Goal: Transaction & Acquisition: Purchase product/service

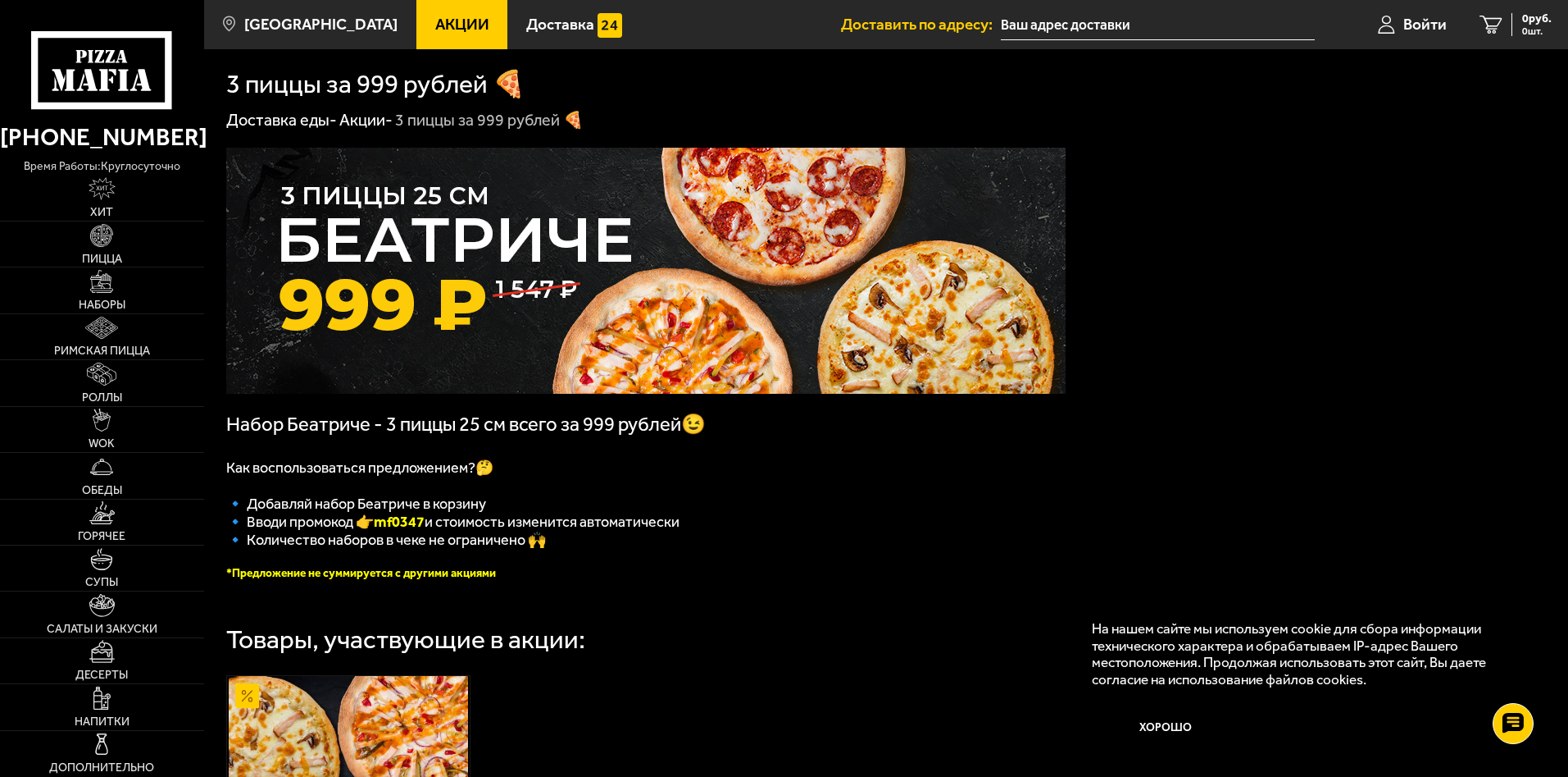
click at [1039, 24] on input "text" at bounding box center [1157, 25] width 314 height 31
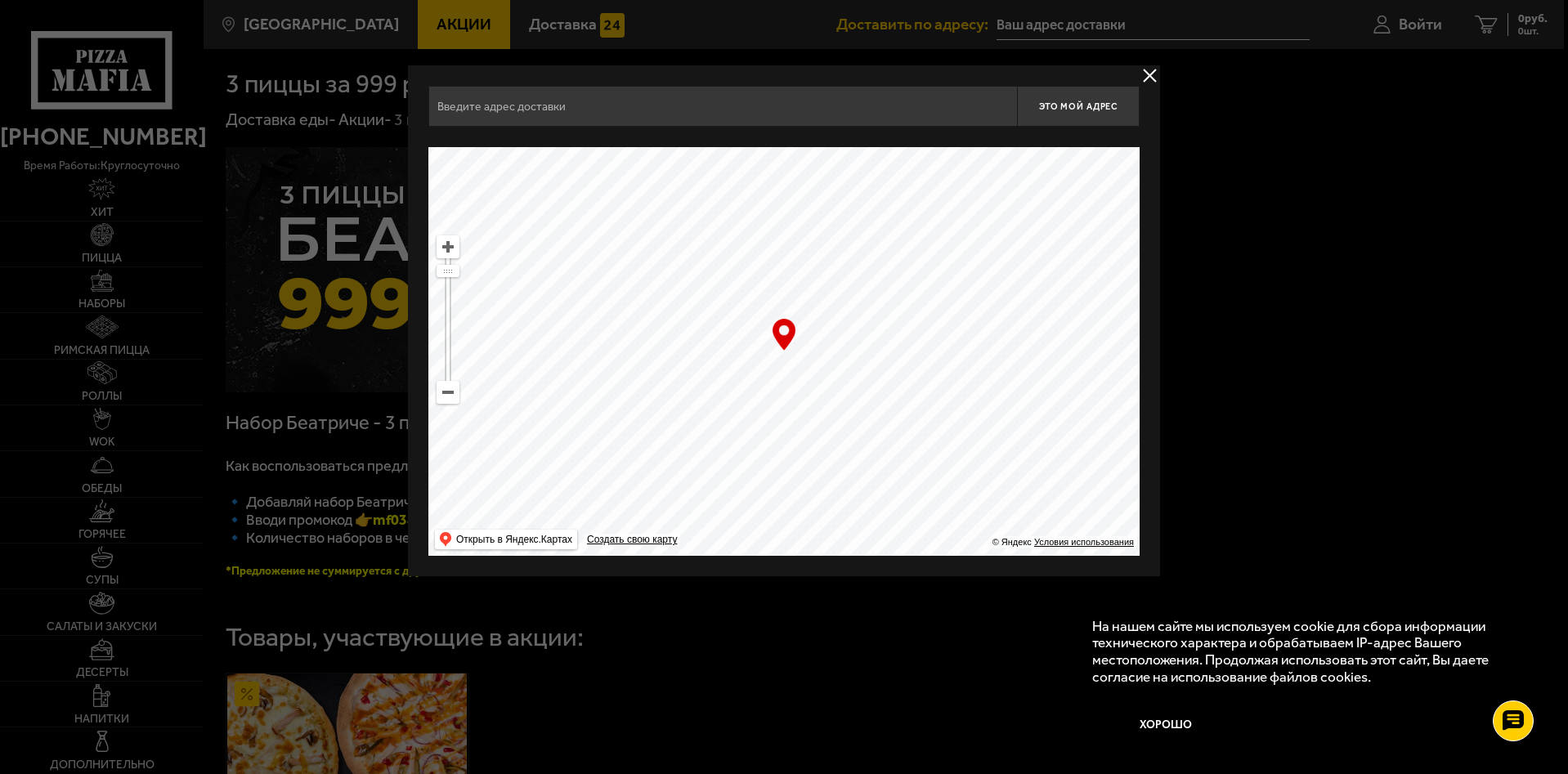
drag, startPoint x: 889, startPoint y: 384, endPoint x: 701, endPoint y: 285, distance: 212.5
click at [707, 288] on ymaps at bounding box center [784, 352] width 711 height 408
drag, startPoint x: 878, startPoint y: 451, endPoint x: 725, endPoint y: 339, distance: 189.6
click at [730, 346] on ymaps at bounding box center [784, 352] width 711 height 408
drag, startPoint x: 890, startPoint y: 474, endPoint x: 634, endPoint y: 339, distance: 289.4
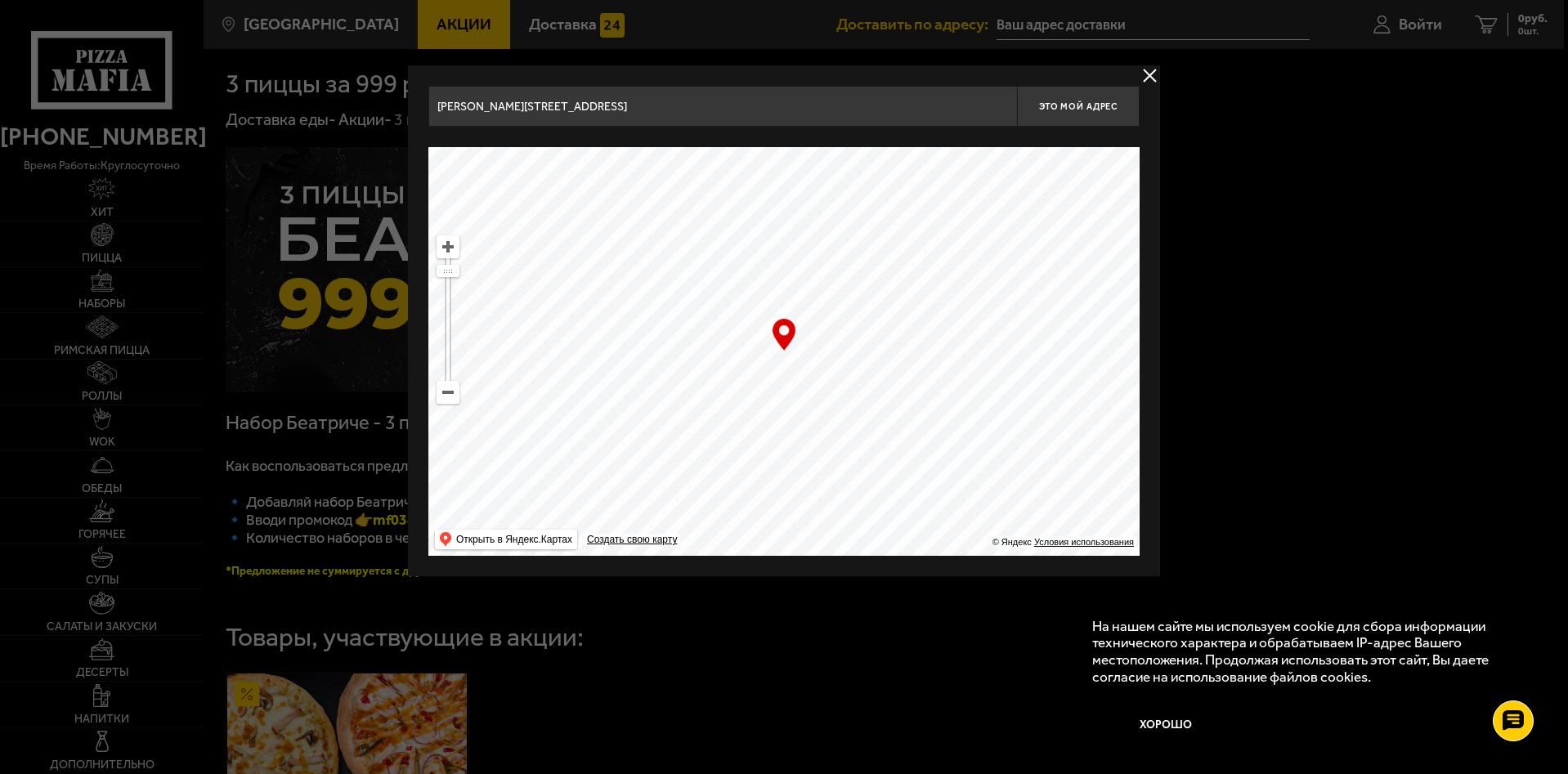
click at [669, 363] on ymaps at bounding box center [784, 352] width 711 height 408
drag, startPoint x: 912, startPoint y: 424, endPoint x: 726, endPoint y: 307, distance: 219.7
click at [751, 327] on ymaps at bounding box center [784, 352] width 711 height 408
drag, startPoint x: 871, startPoint y: 426, endPoint x: 752, endPoint y: 353, distance: 139.6
click at [752, 353] on ymaps at bounding box center [784, 352] width 711 height 408
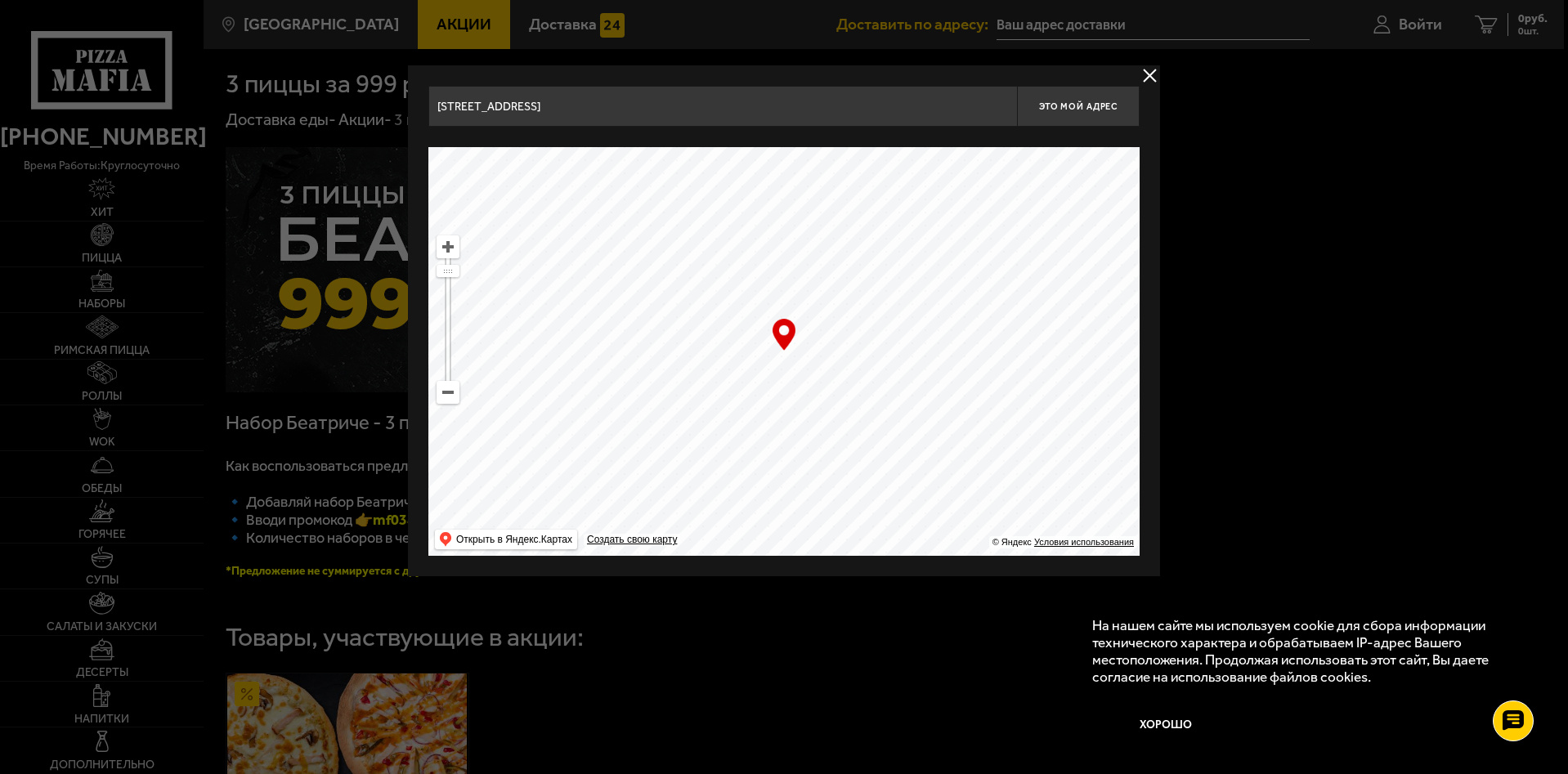
drag, startPoint x: 888, startPoint y: 444, endPoint x: 714, endPoint y: 353, distance: 196.4
click at [729, 366] on ymaps at bounding box center [784, 352] width 711 height 408
drag, startPoint x: 871, startPoint y: 375, endPoint x: 731, endPoint y: 531, distance: 209.6
click at [755, 519] on ymaps at bounding box center [784, 352] width 711 height 408
drag, startPoint x: 985, startPoint y: 385, endPoint x: 766, endPoint y: 342, distance: 223.2
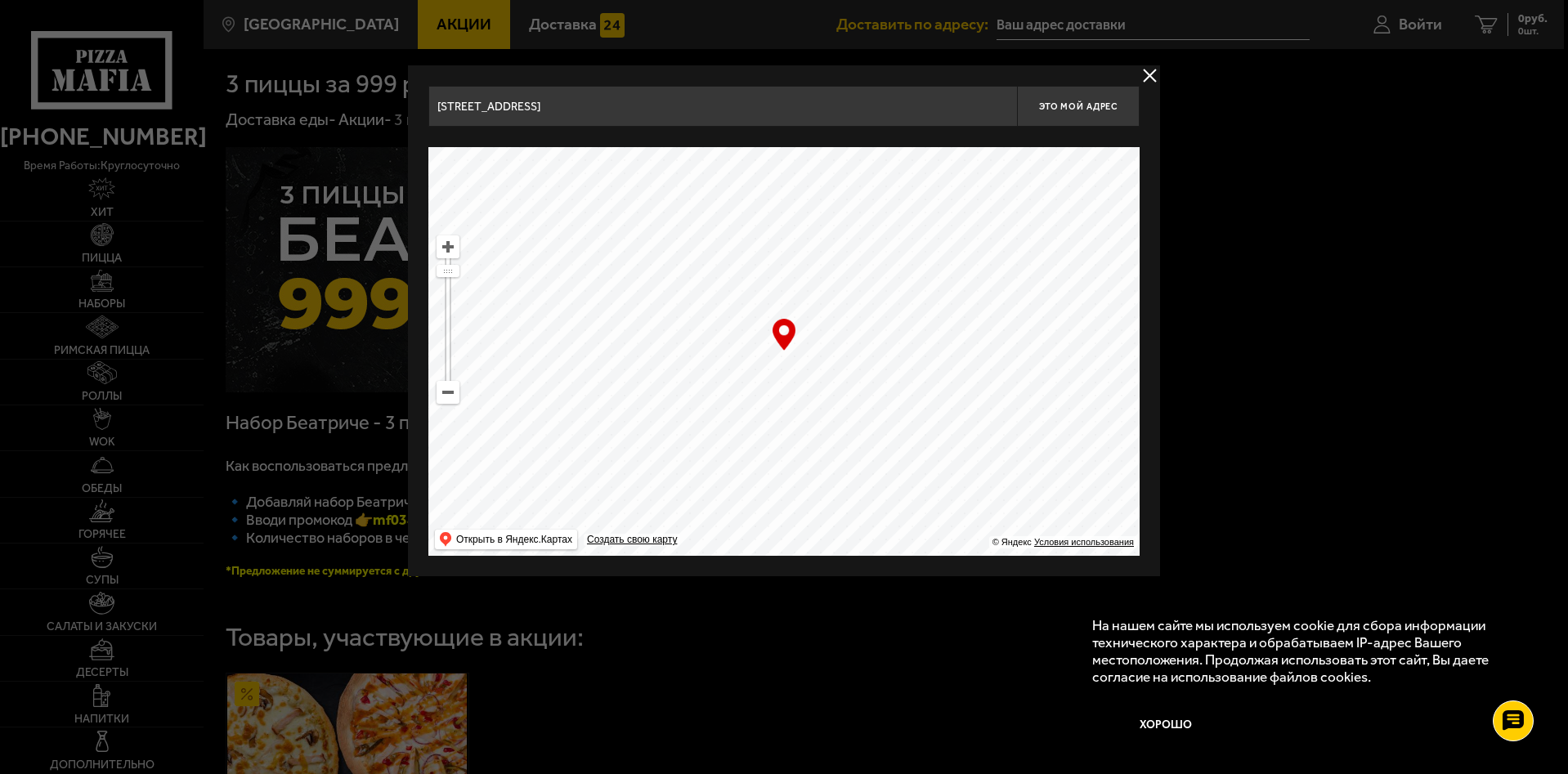
click at [774, 351] on div "… © Яндекс Условия использования Открыть в Яндекс.Картах Создать свою карту" at bounding box center [784, 352] width 711 height 408
drag, startPoint x: 938, startPoint y: 377, endPoint x: 648, endPoint y: 437, distance: 296.1
click at [653, 430] on ymaps at bounding box center [784, 352] width 711 height 408
drag, startPoint x: 815, startPoint y: 359, endPoint x: 731, endPoint y: 426, distance: 107.4
click at [732, 419] on ymaps at bounding box center [784, 352] width 711 height 408
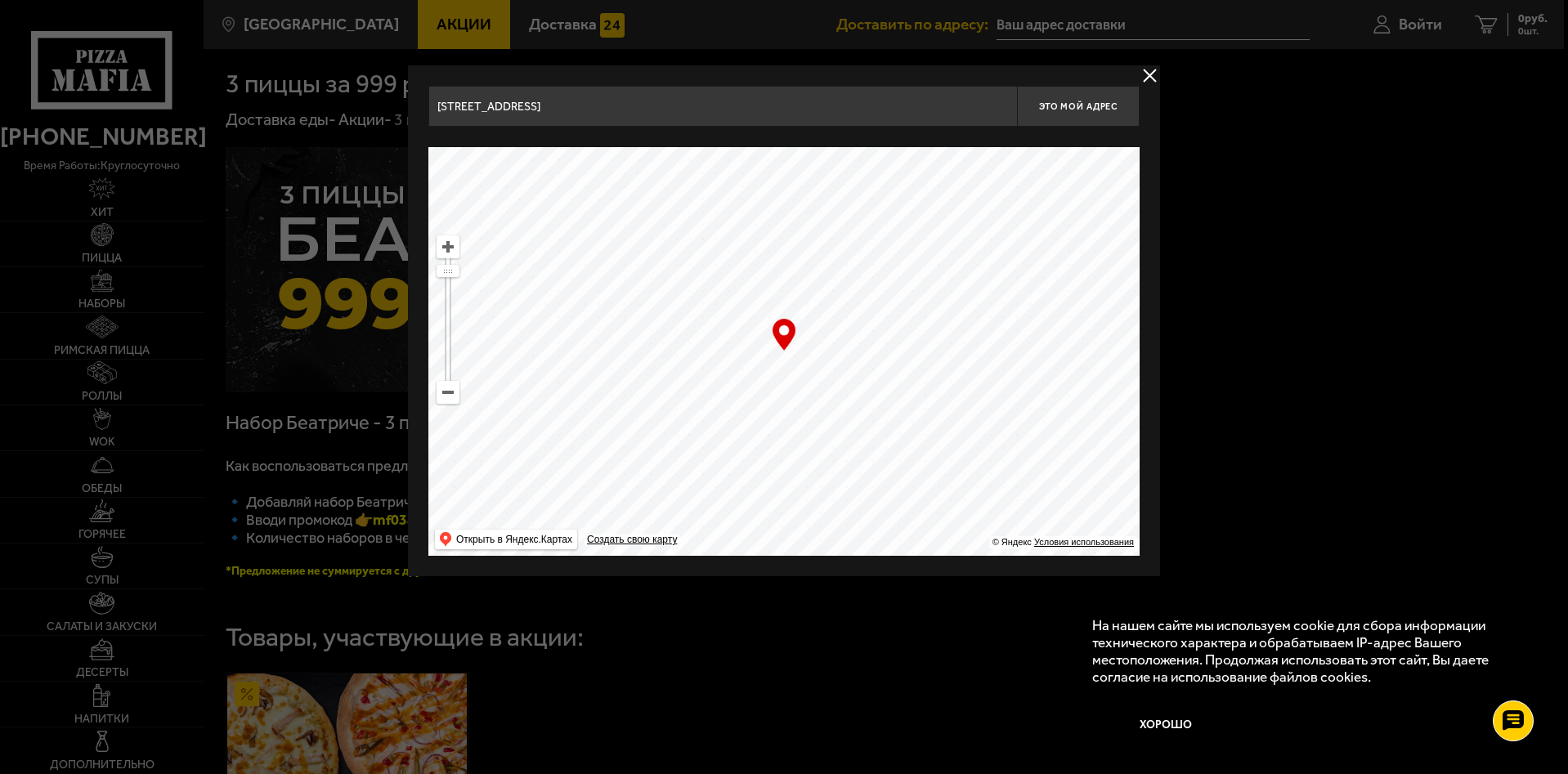
drag, startPoint x: 700, startPoint y: 328, endPoint x: 644, endPoint y: 424, distance: 111.1
click at [644, 423] on ymaps at bounding box center [784, 352] width 711 height 408
drag, startPoint x: 662, startPoint y: 429, endPoint x: 569, endPoint y: 280, distance: 175.6
click at [576, 290] on ymaps at bounding box center [784, 352] width 711 height 408
drag, startPoint x: 681, startPoint y: 455, endPoint x: 586, endPoint y: 283, distance: 196.5
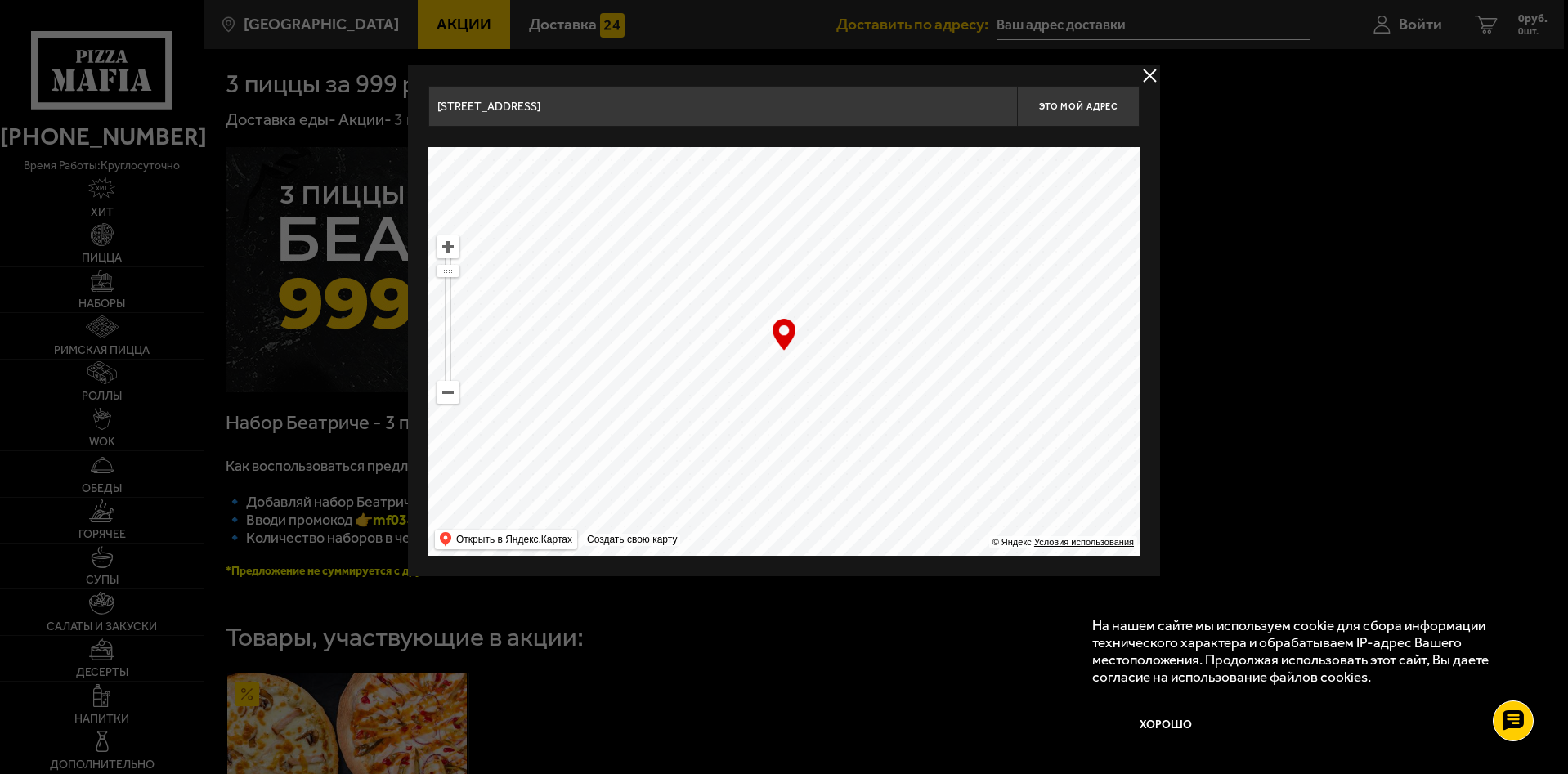
click at [592, 294] on ymaps at bounding box center [784, 352] width 711 height 408
drag, startPoint x: 685, startPoint y: 373, endPoint x: 654, endPoint y: 464, distance: 96.1
click at [655, 462] on ymaps at bounding box center [784, 352] width 711 height 408
drag, startPoint x: 810, startPoint y: 413, endPoint x: 637, endPoint y: 454, distance: 177.8
click at [639, 436] on ymaps at bounding box center [784, 352] width 711 height 408
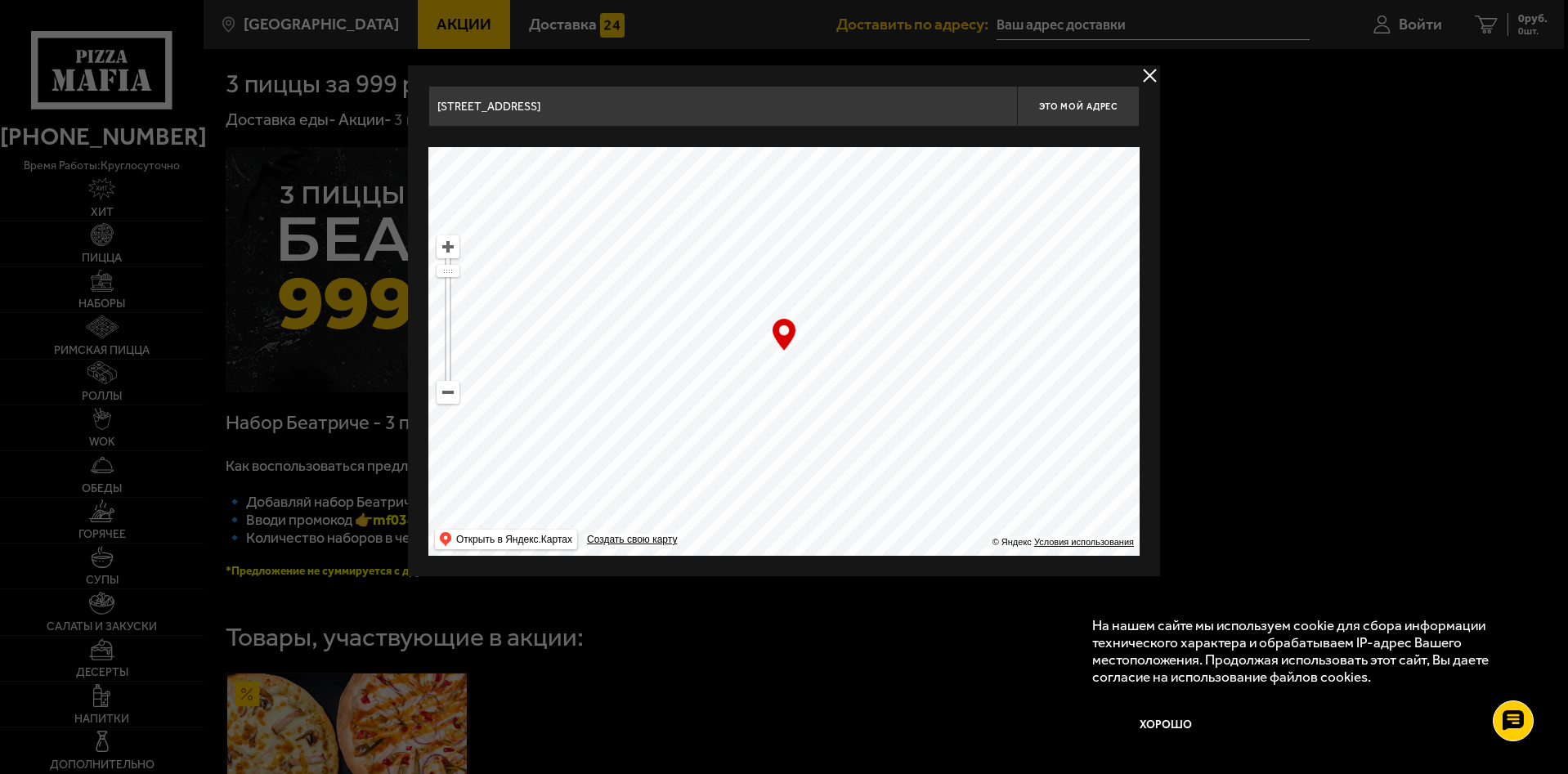
drag, startPoint x: 732, startPoint y: 425, endPoint x: 452, endPoint y: 290, distance: 310.8
click at [452, 290] on ymaps "… © Яндекс Условия использования Открыть в Яндекс.Картах Создать свою карту" at bounding box center [784, 352] width 711 height 408
drag, startPoint x: 547, startPoint y: 442, endPoint x: 535, endPoint y: 449, distance: 13.9
click at [526, 449] on ymaps at bounding box center [784, 352] width 711 height 408
drag, startPoint x: 689, startPoint y: 421, endPoint x: 550, endPoint y: 291, distance: 190.3
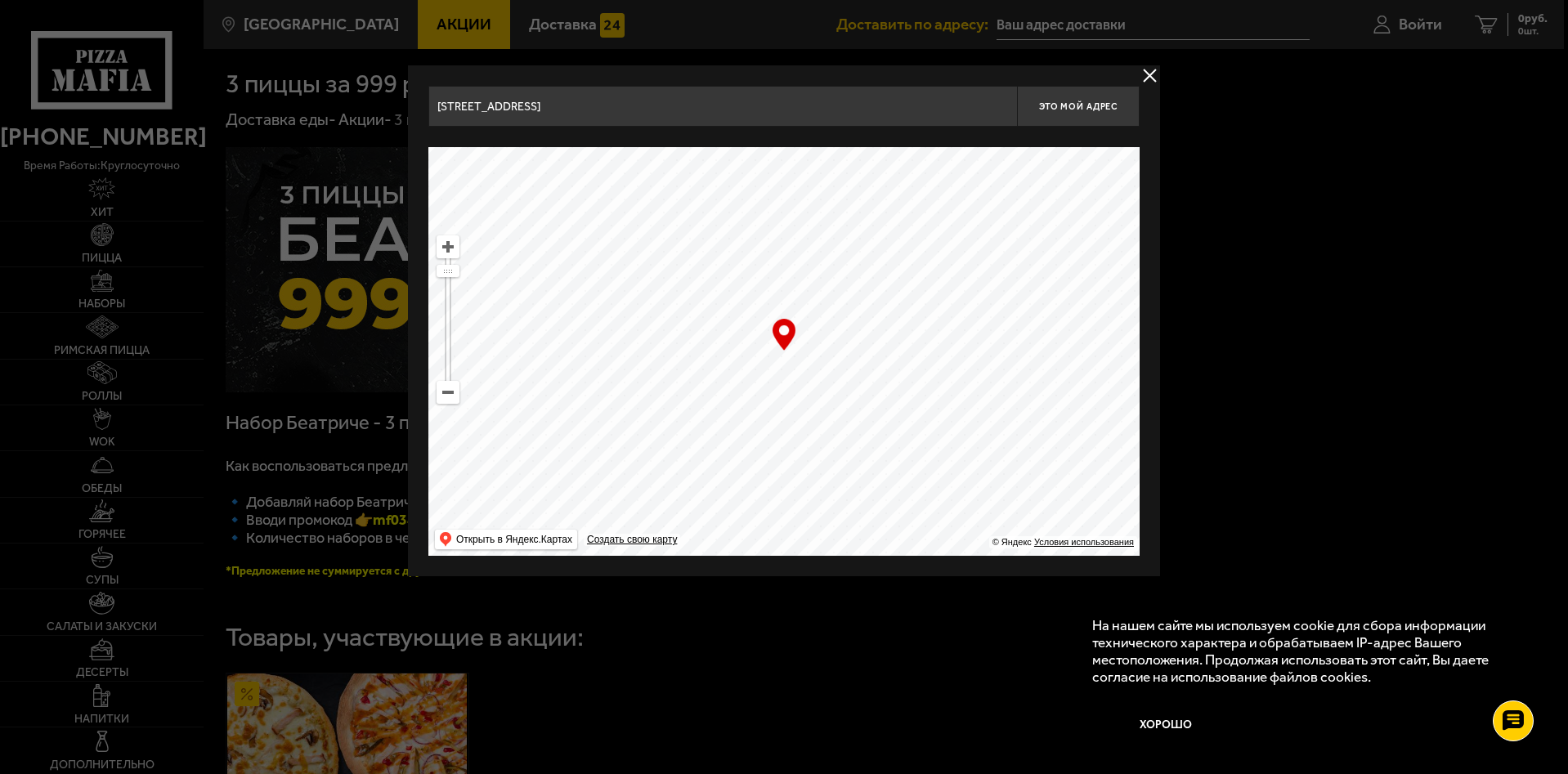
click at [570, 310] on ymaps at bounding box center [784, 352] width 711 height 408
drag, startPoint x: 727, startPoint y: 313, endPoint x: 677, endPoint y: 405, distance: 104.7
click at [677, 401] on ymaps at bounding box center [784, 352] width 711 height 408
drag, startPoint x: 685, startPoint y: 362, endPoint x: 645, endPoint y: 335, distance: 48.3
click at [645, 335] on ymaps at bounding box center [784, 352] width 711 height 408
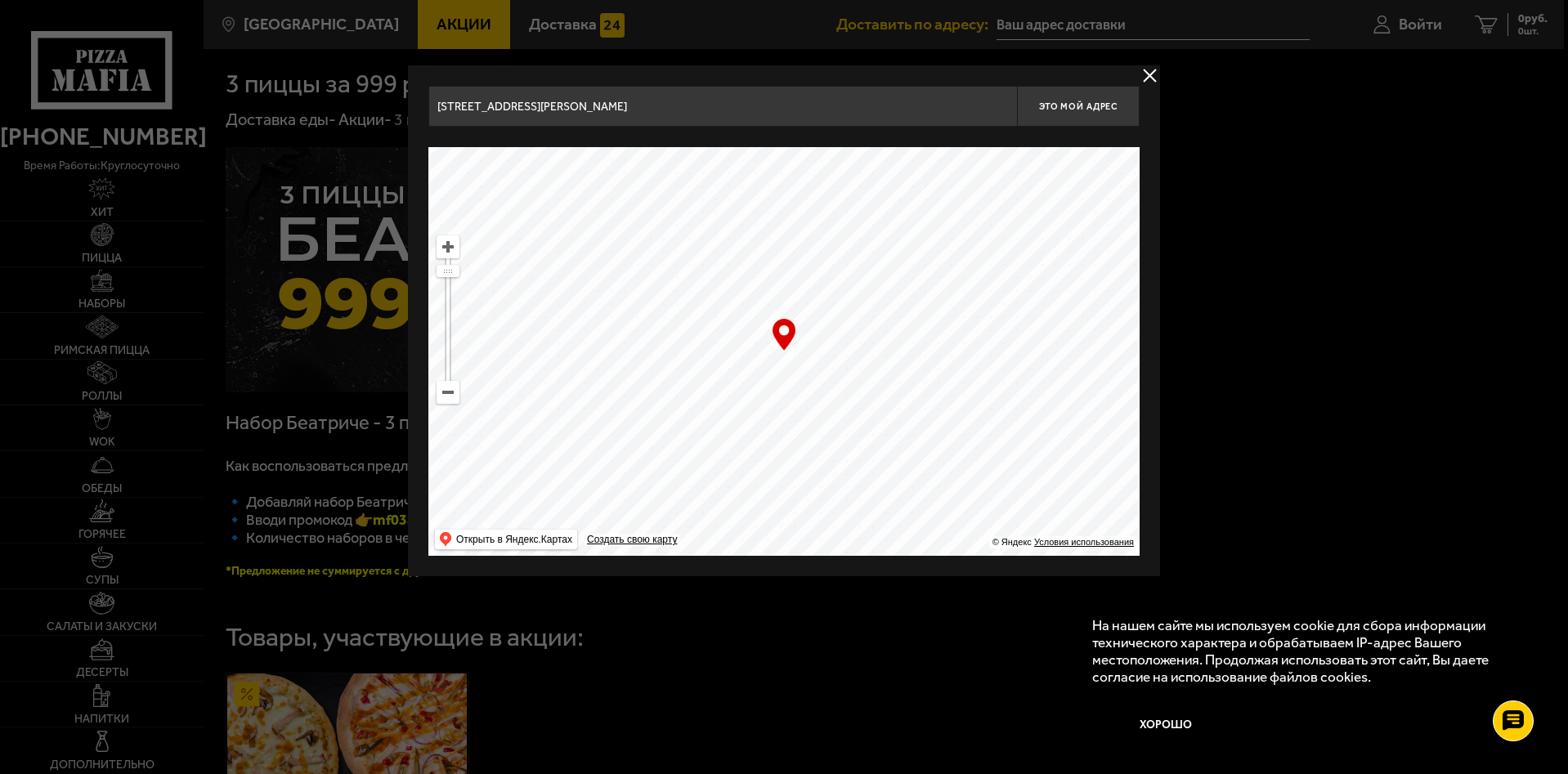
drag, startPoint x: 710, startPoint y: 399, endPoint x: 765, endPoint y: 303, distance: 110.6
click at [765, 304] on ymaps at bounding box center [784, 352] width 711 height 408
click at [709, 428] on ymaps at bounding box center [784, 352] width 711 height 408
drag, startPoint x: 709, startPoint y: 428, endPoint x: 780, endPoint y: 352, distance: 104.0
click at [780, 352] on ymaps at bounding box center [784, 352] width 711 height 408
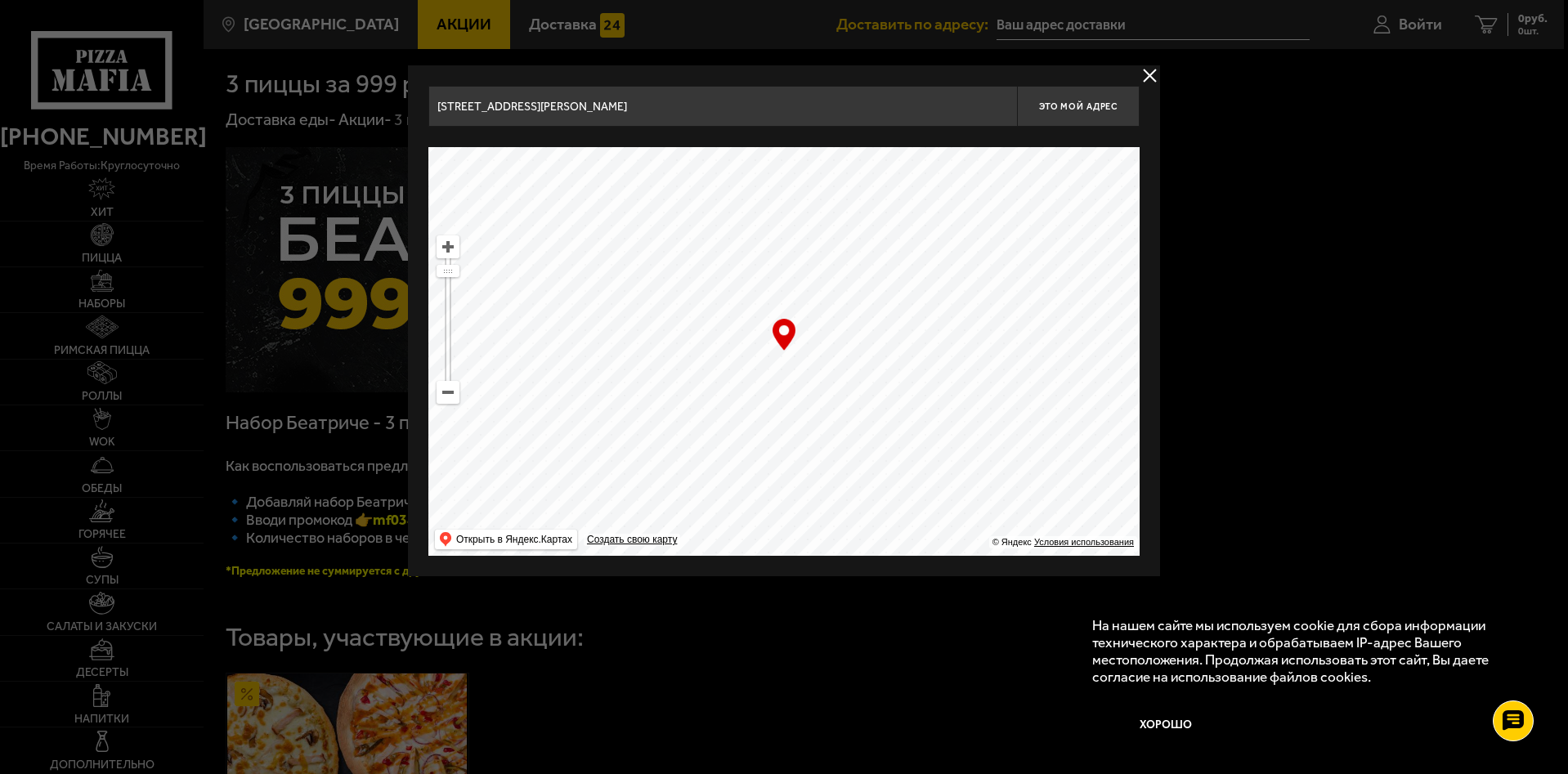
type input "[STREET_ADDRESS]"
click at [780, 352] on ymaps at bounding box center [784, 352] width 711 height 408
drag, startPoint x: 788, startPoint y: 347, endPoint x: 810, endPoint y: 384, distance: 43.0
click at [810, 384] on div "… © Яндекс Условия использования Открыть в Яндекс.Картах Создать свою карту" at bounding box center [784, 352] width 711 height 408
drag, startPoint x: 680, startPoint y: 347, endPoint x: 685, endPoint y: 354, distance: 8.6
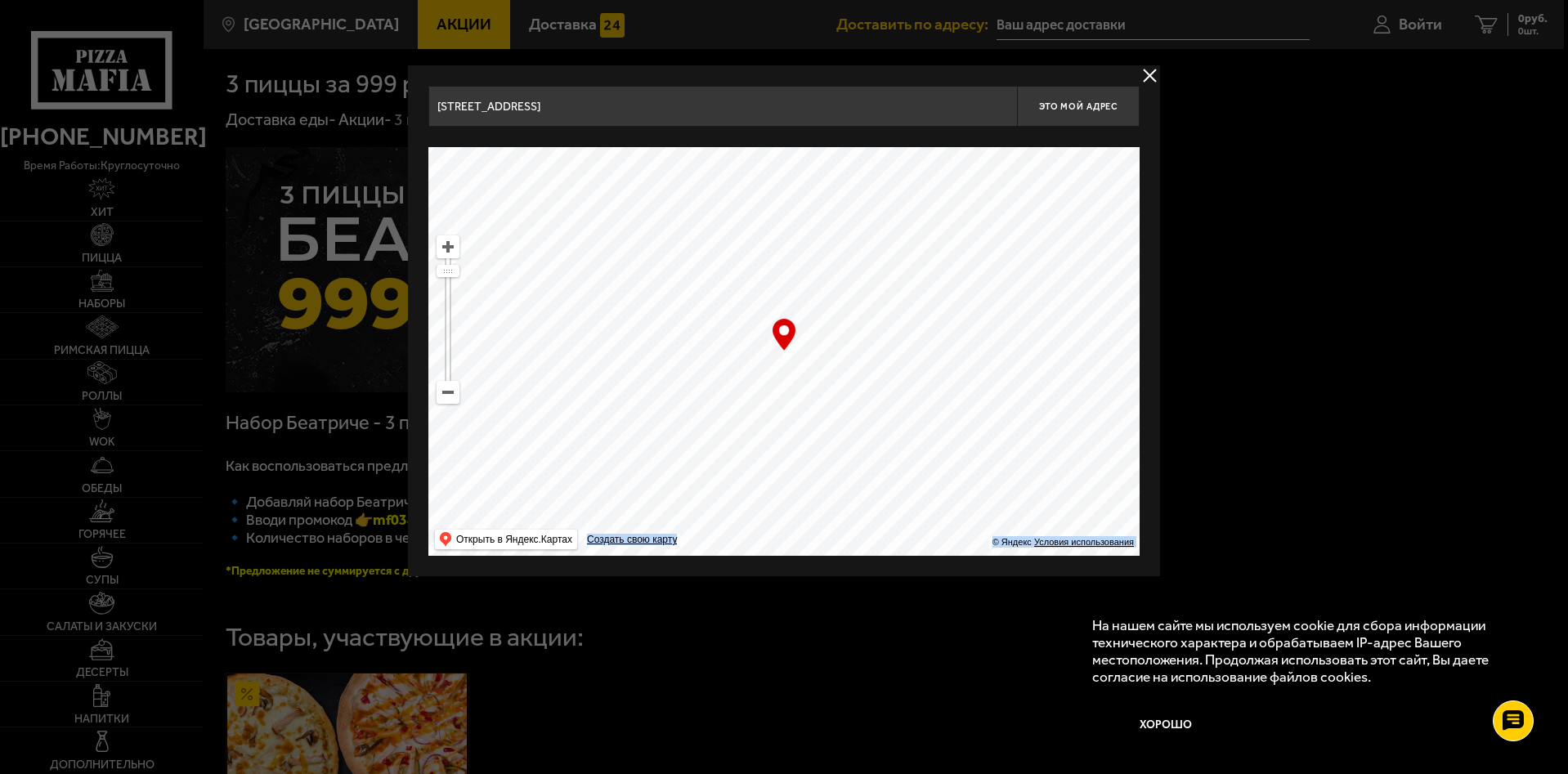
click at [685, 354] on ymaps at bounding box center [784, 352] width 711 height 408
click at [1050, 106] on span "Это мой адрес" at bounding box center [1078, 106] width 79 height 11
type input "[STREET_ADDRESS]"
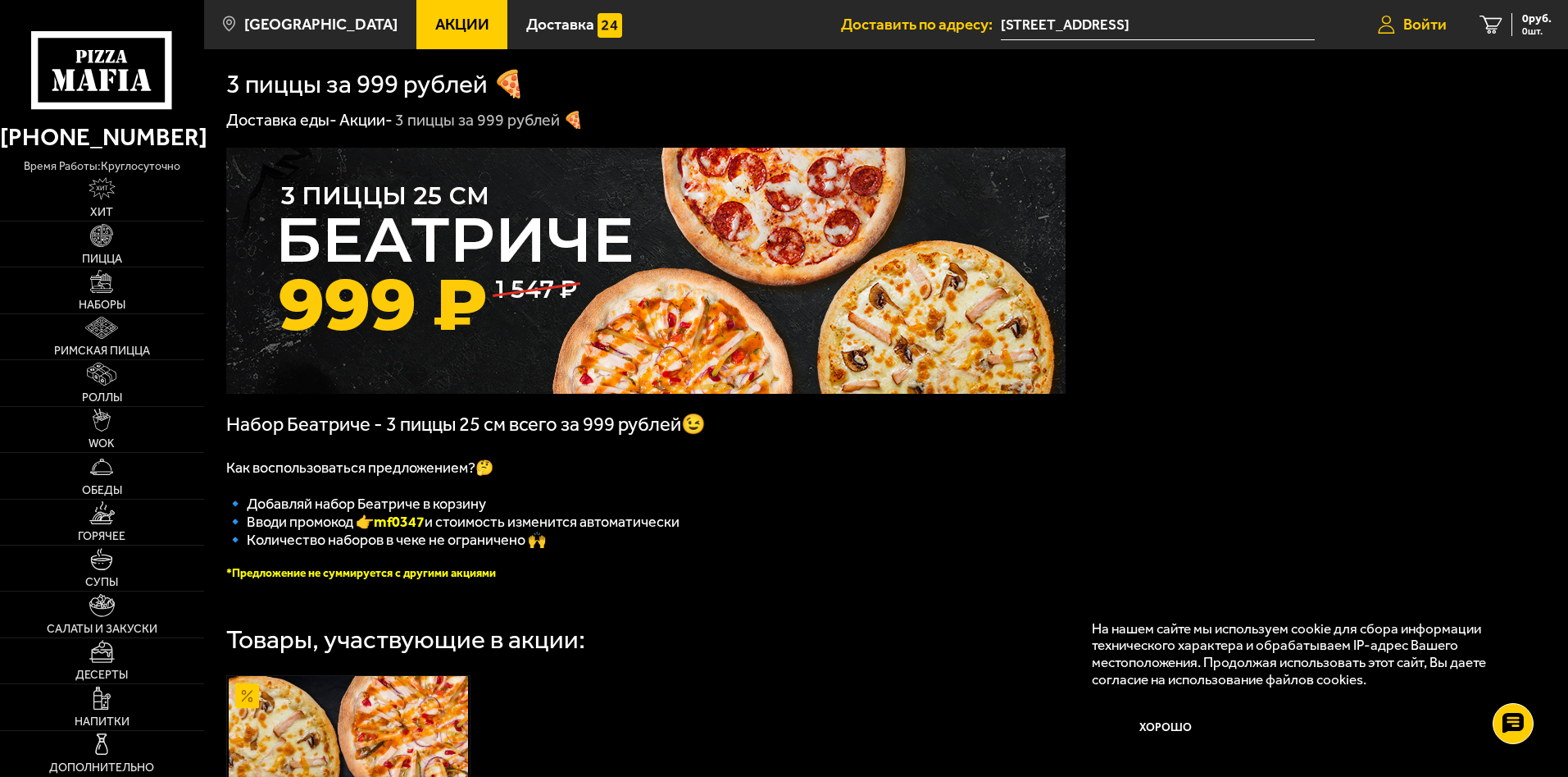
click at [1417, 22] on span "Войти" at bounding box center [1425, 24] width 43 height 15
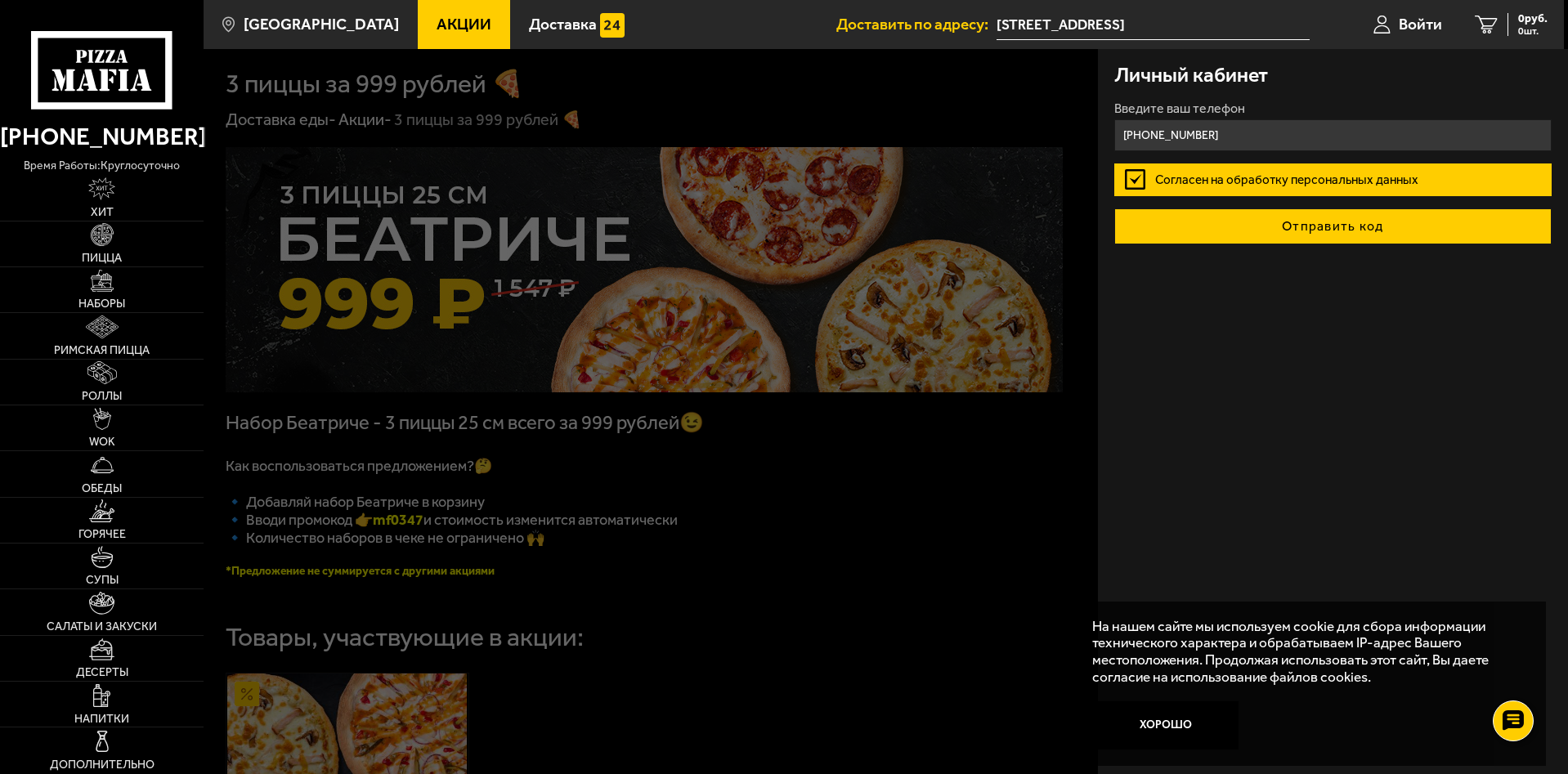
type input "+7 (950) 012-42-95"
click at [1285, 222] on button "Отправить код" at bounding box center [1332, 226] width 437 height 36
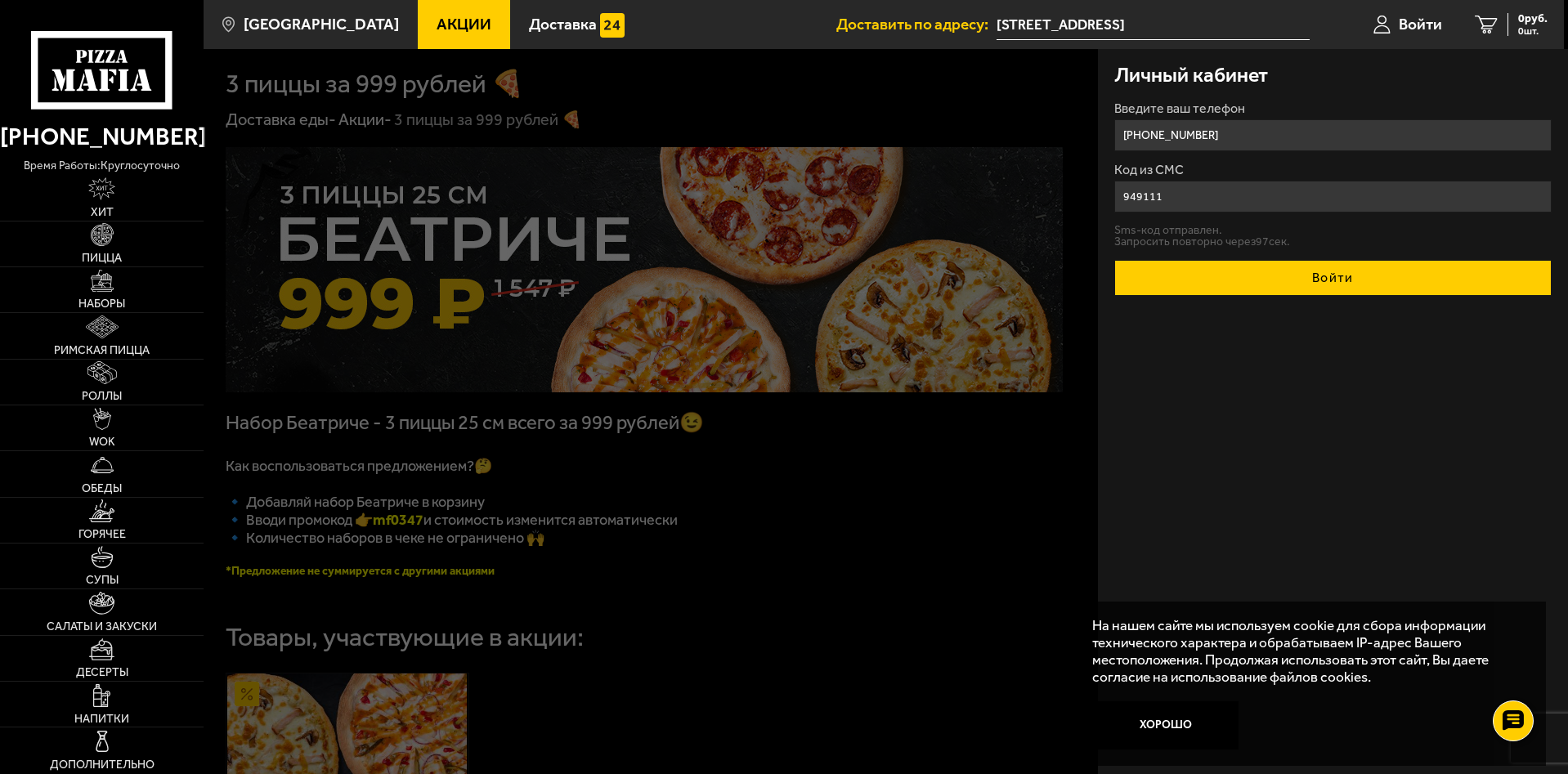
type input "949111"
click at [1319, 265] on button "Войти" at bounding box center [1332, 278] width 437 height 36
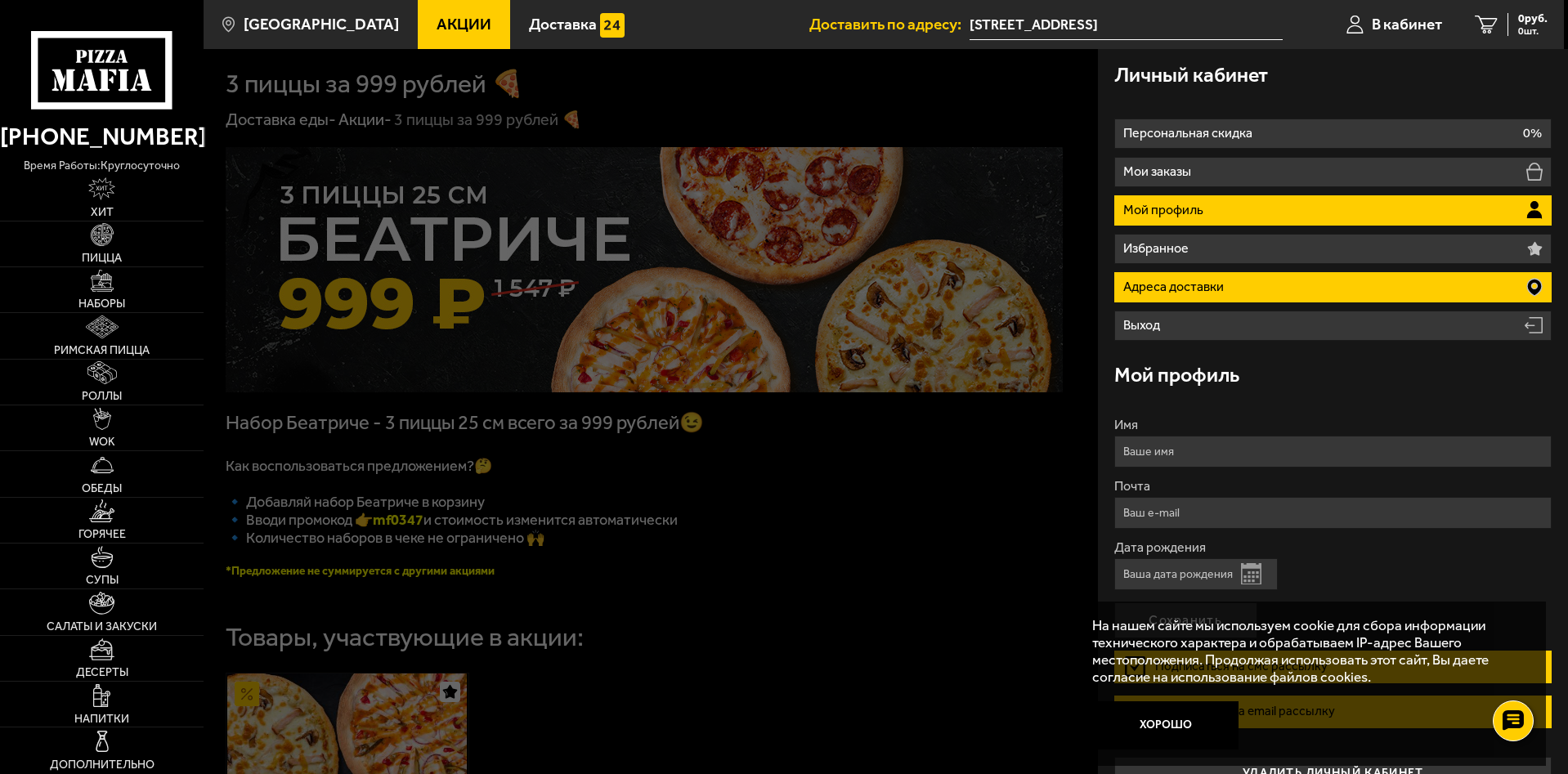
click at [1201, 281] on p "Адреса доставки" at bounding box center [1175, 287] width 104 height 13
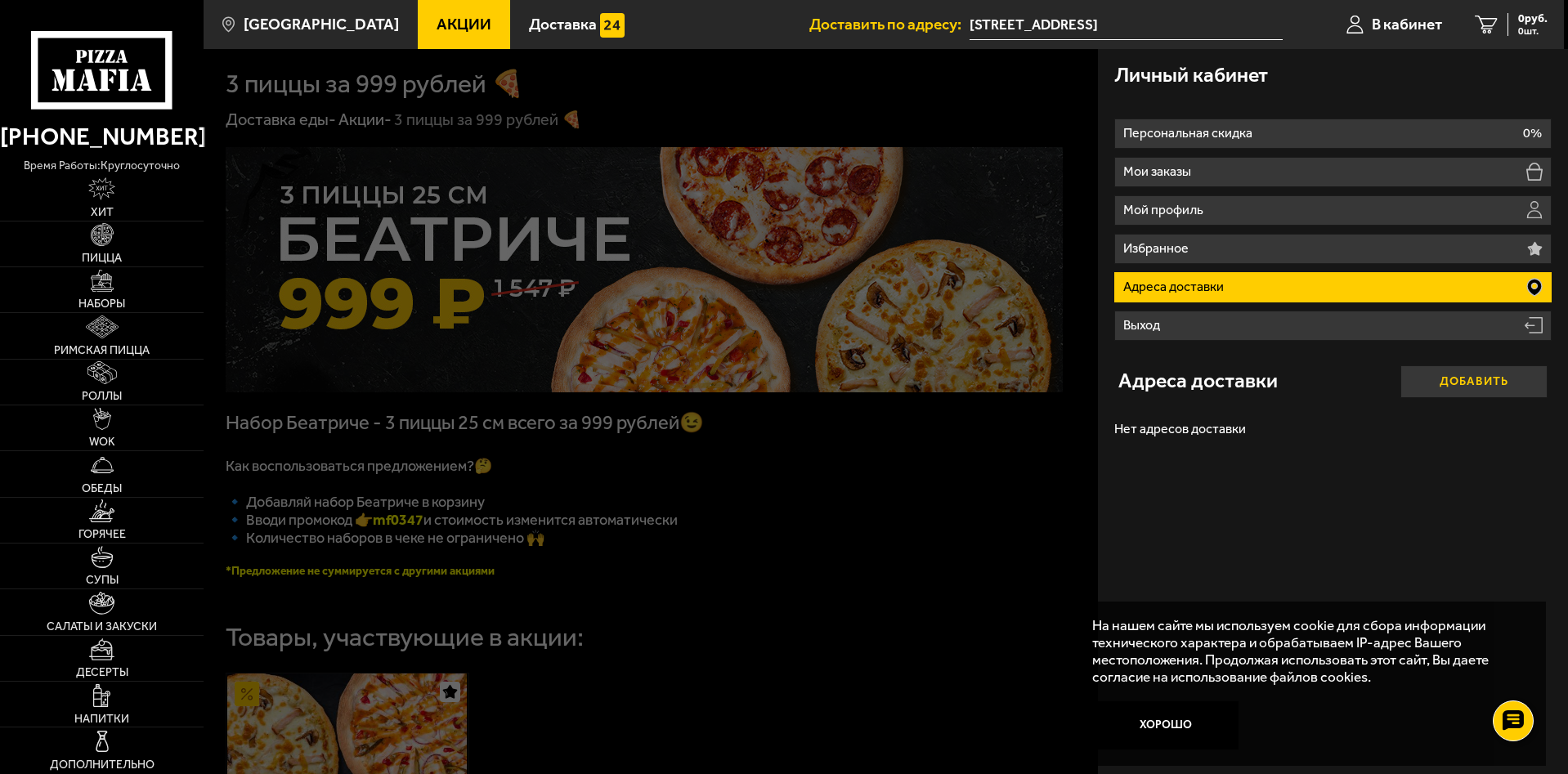
click at [1427, 384] on button "Добавить" at bounding box center [1474, 381] width 148 height 33
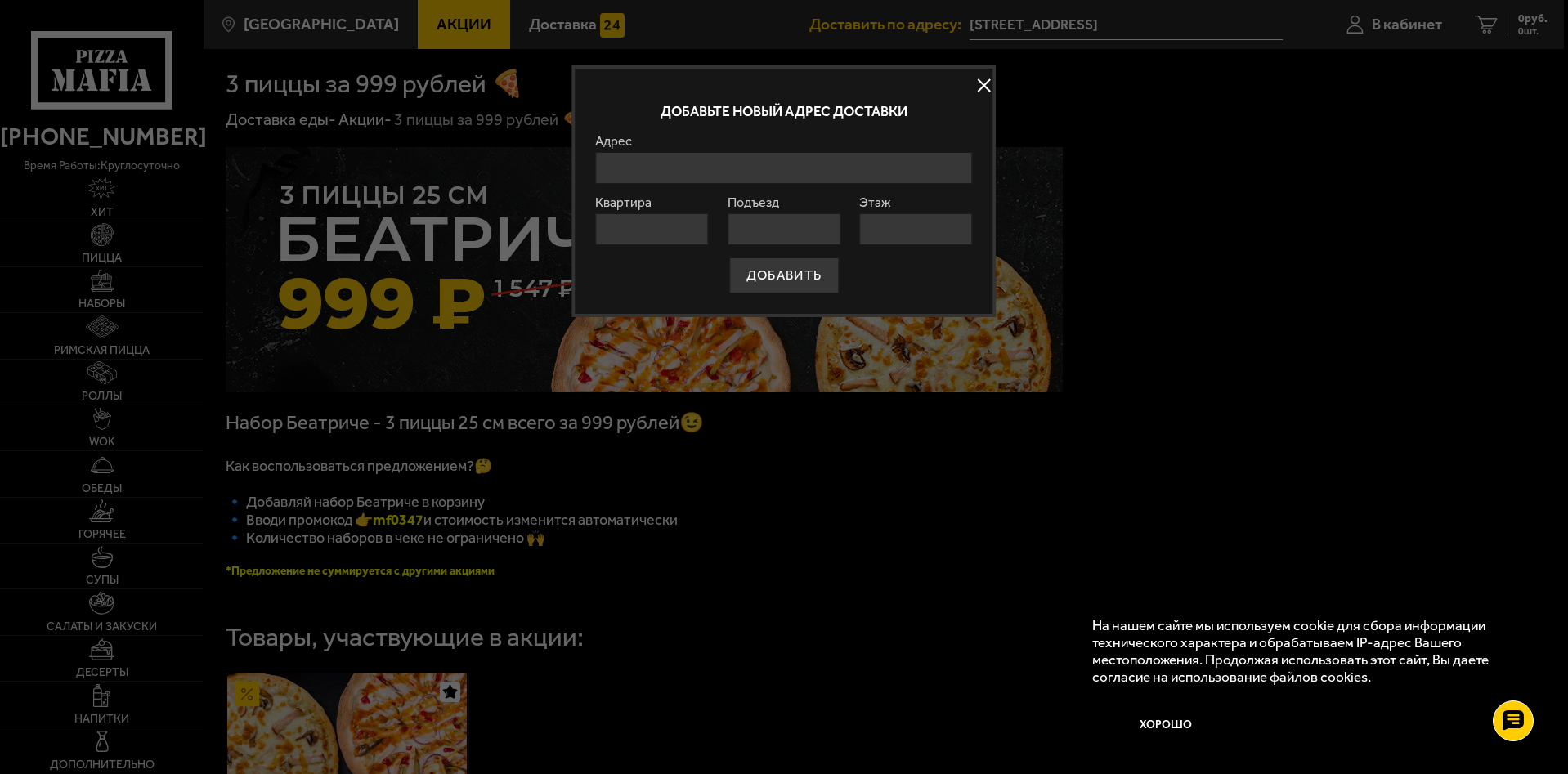
click at [663, 180] on input "Адрес" at bounding box center [784, 168] width 378 height 32
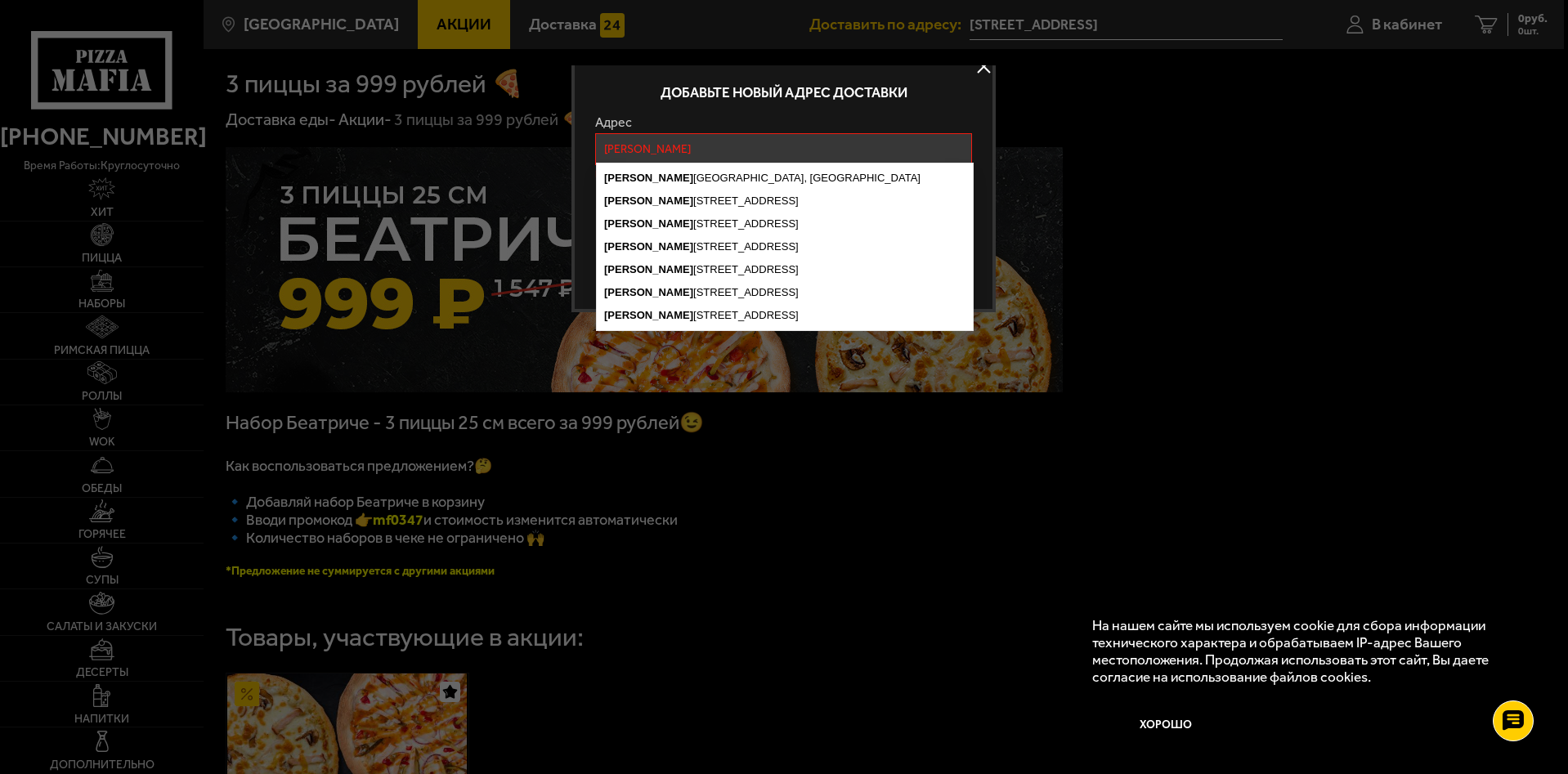
scroll to position [19, 0]
click at [670, 166] on ymaps "Искров ский проспект, Санкт-Петербург Искров ский проспект, 32к1, Санкт-Петербу…" at bounding box center [785, 247] width 378 height 169
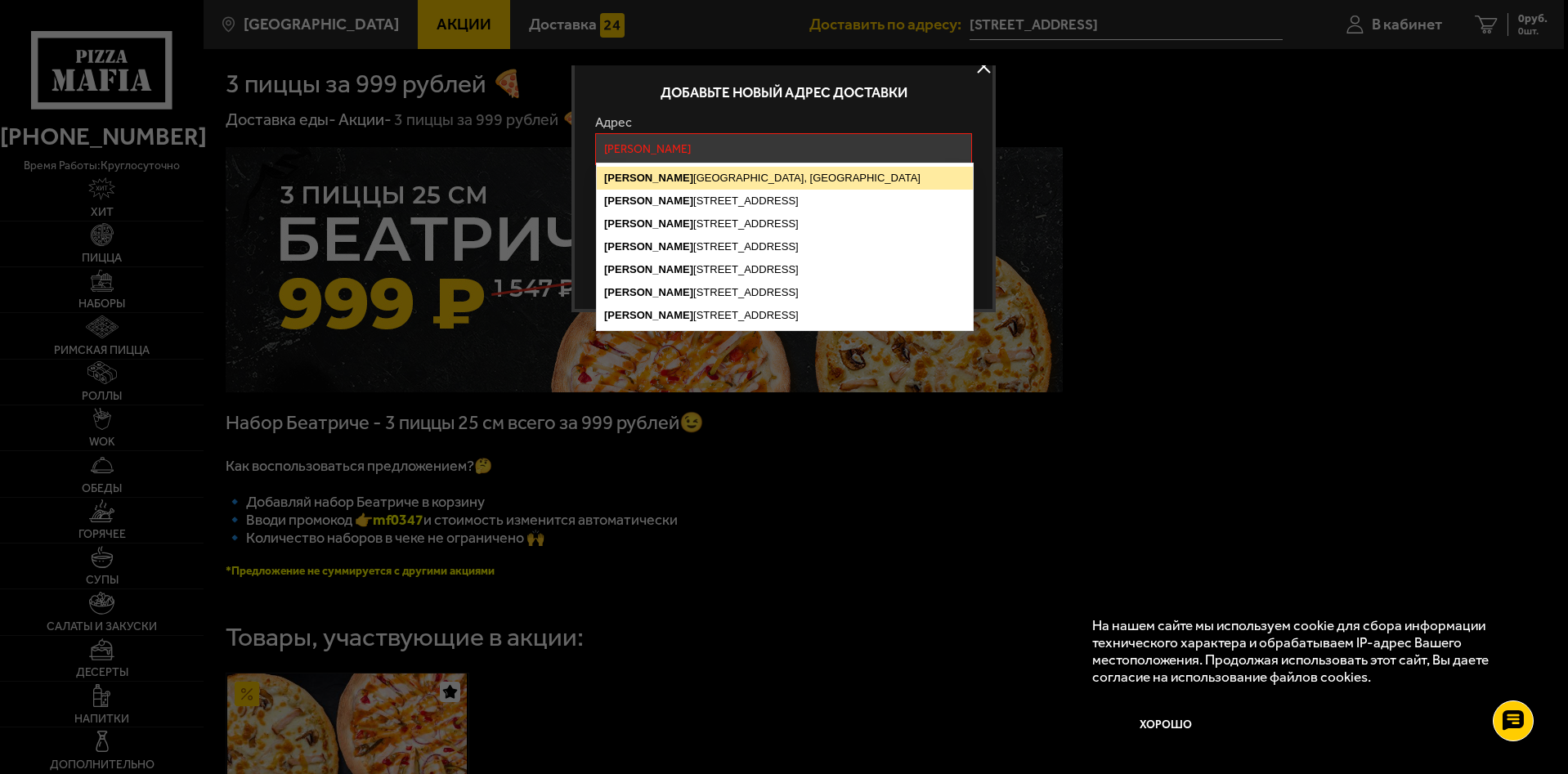
click at [680, 173] on ymaps "Искров ский проспект, Санкт-Петербург" at bounding box center [785, 178] width 376 height 23
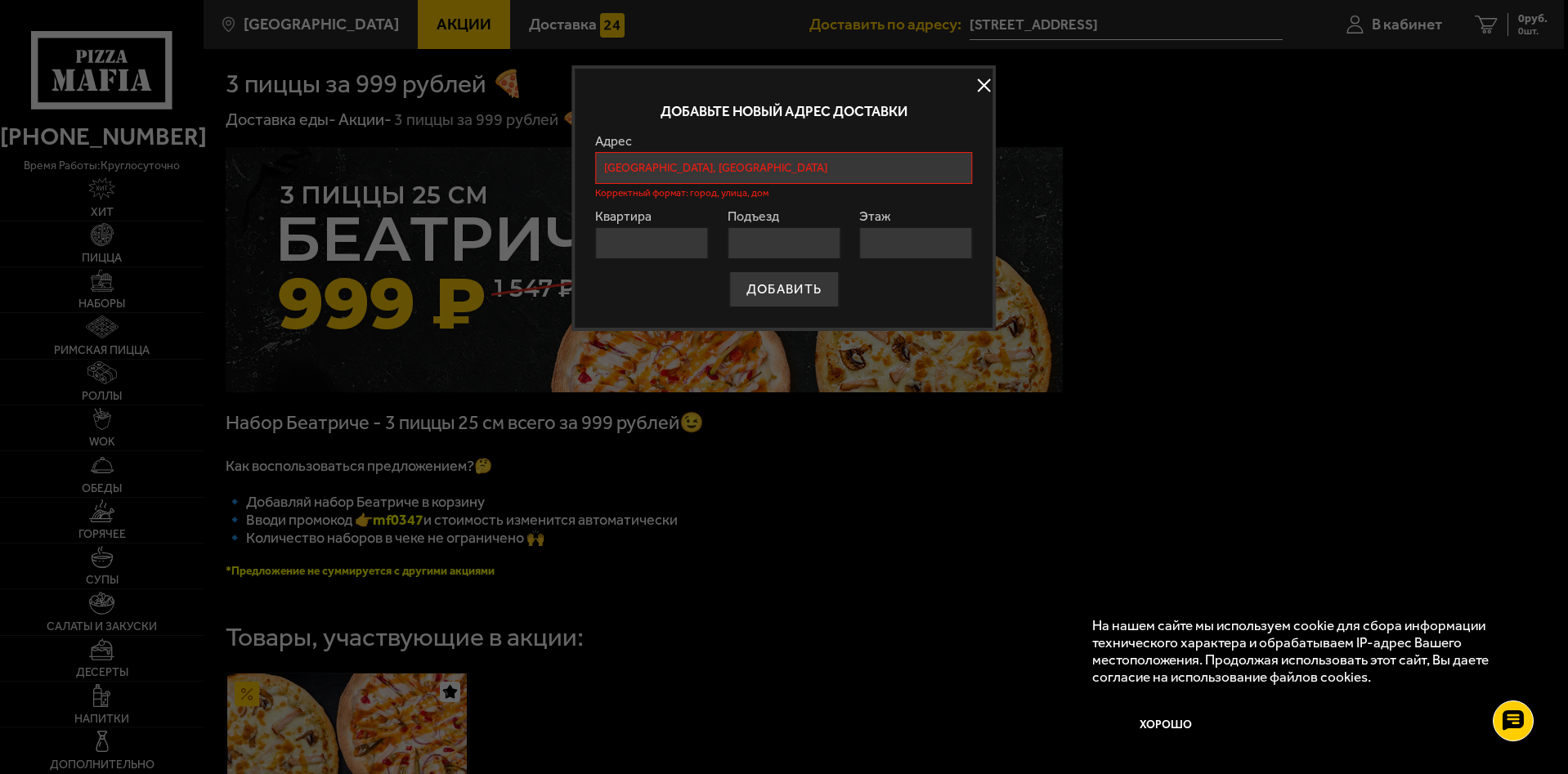
click at [825, 167] on input "Санкт-Петербург, Искровский проспект" at bounding box center [784, 168] width 378 height 32
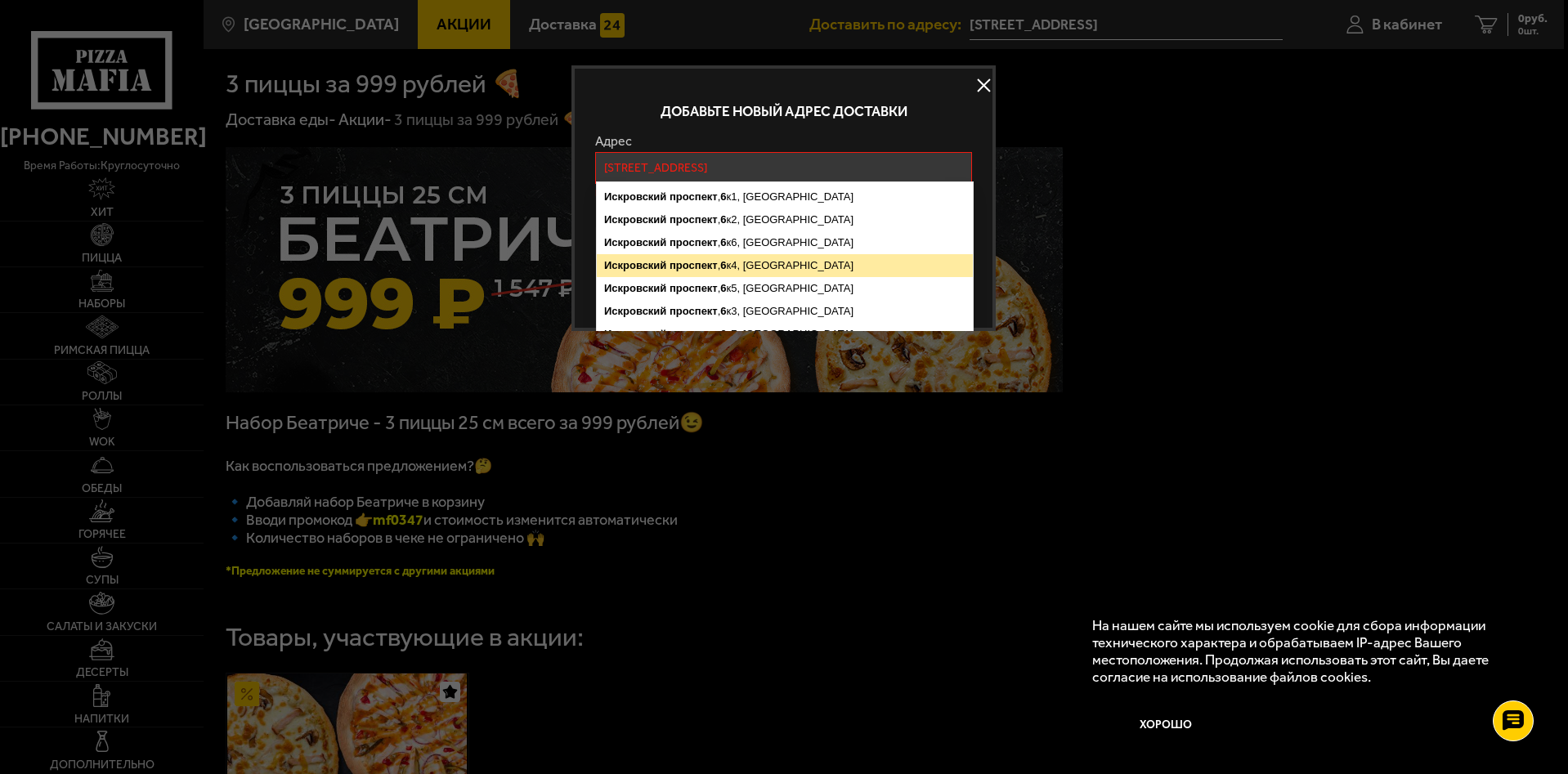
click at [730, 265] on ymaps "Искровский проспект , 6 к4, Санкт-Петербург" at bounding box center [785, 265] width 376 height 23
type input "Санкт-Петербург, Искровский проспект, 6к4"
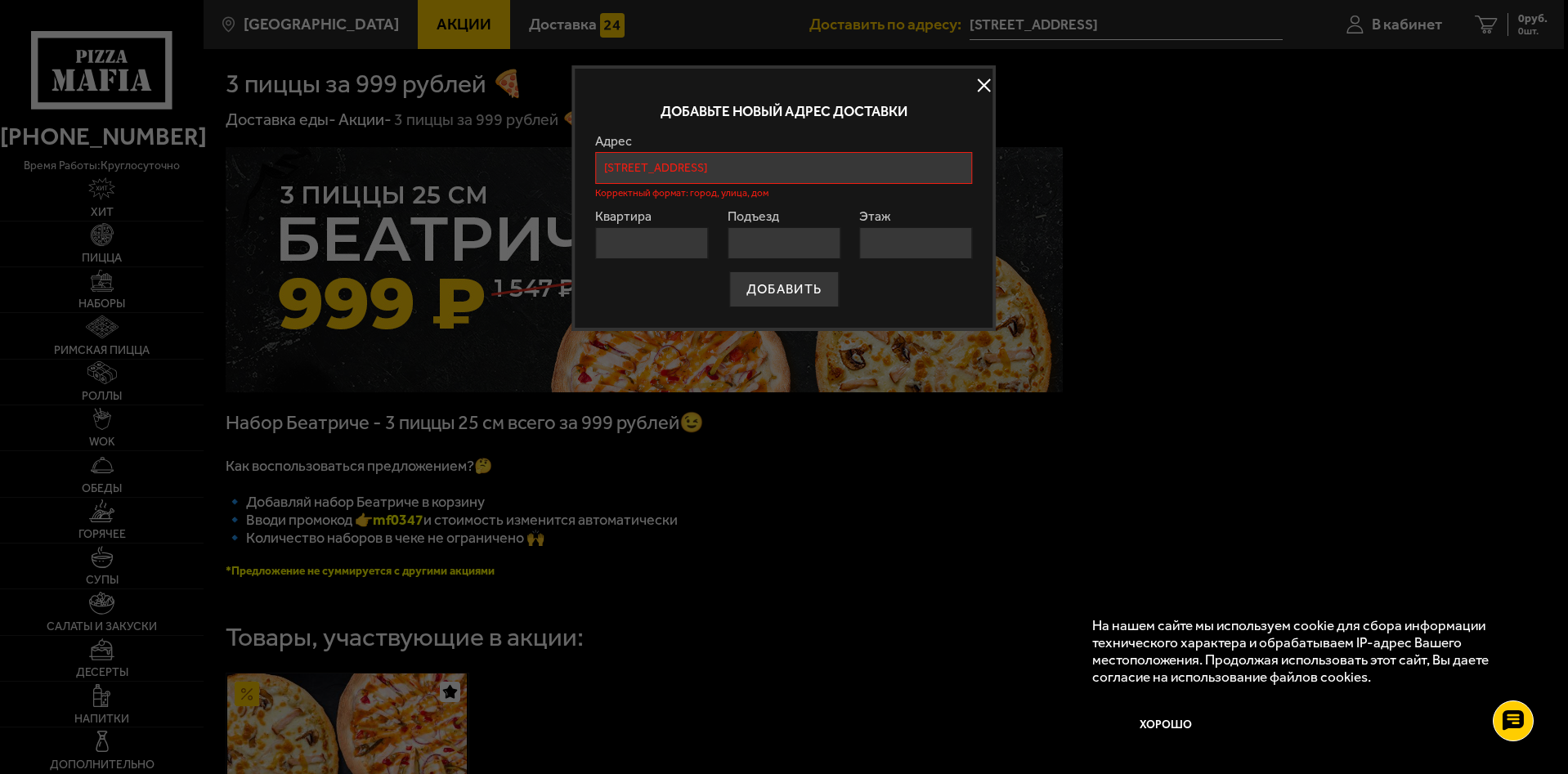
click at [663, 244] on input "Квартира" at bounding box center [652, 242] width 113 height 32
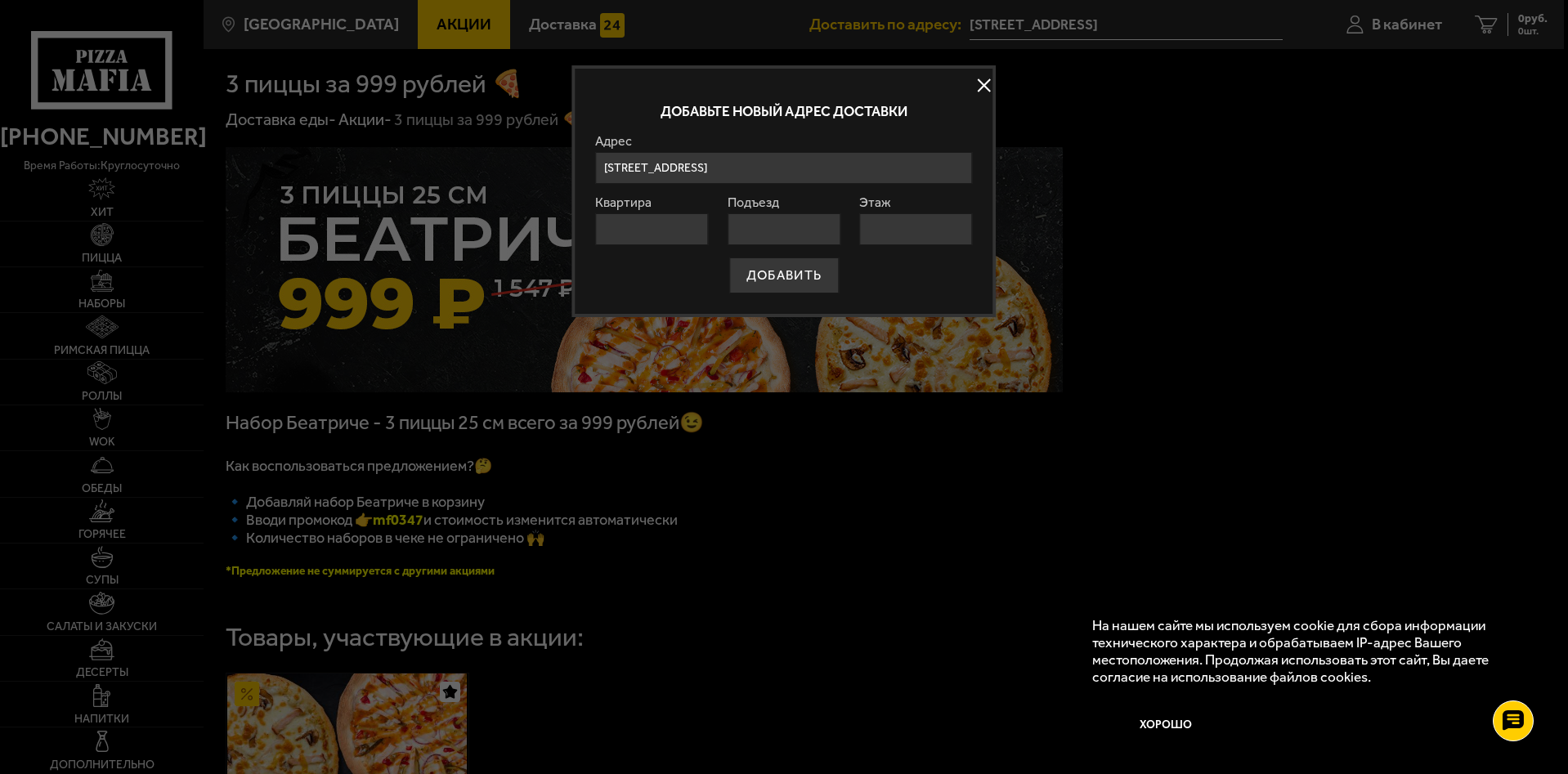
type input "4"
click at [786, 228] on input "Подъезд" at bounding box center [784, 229] width 113 height 32
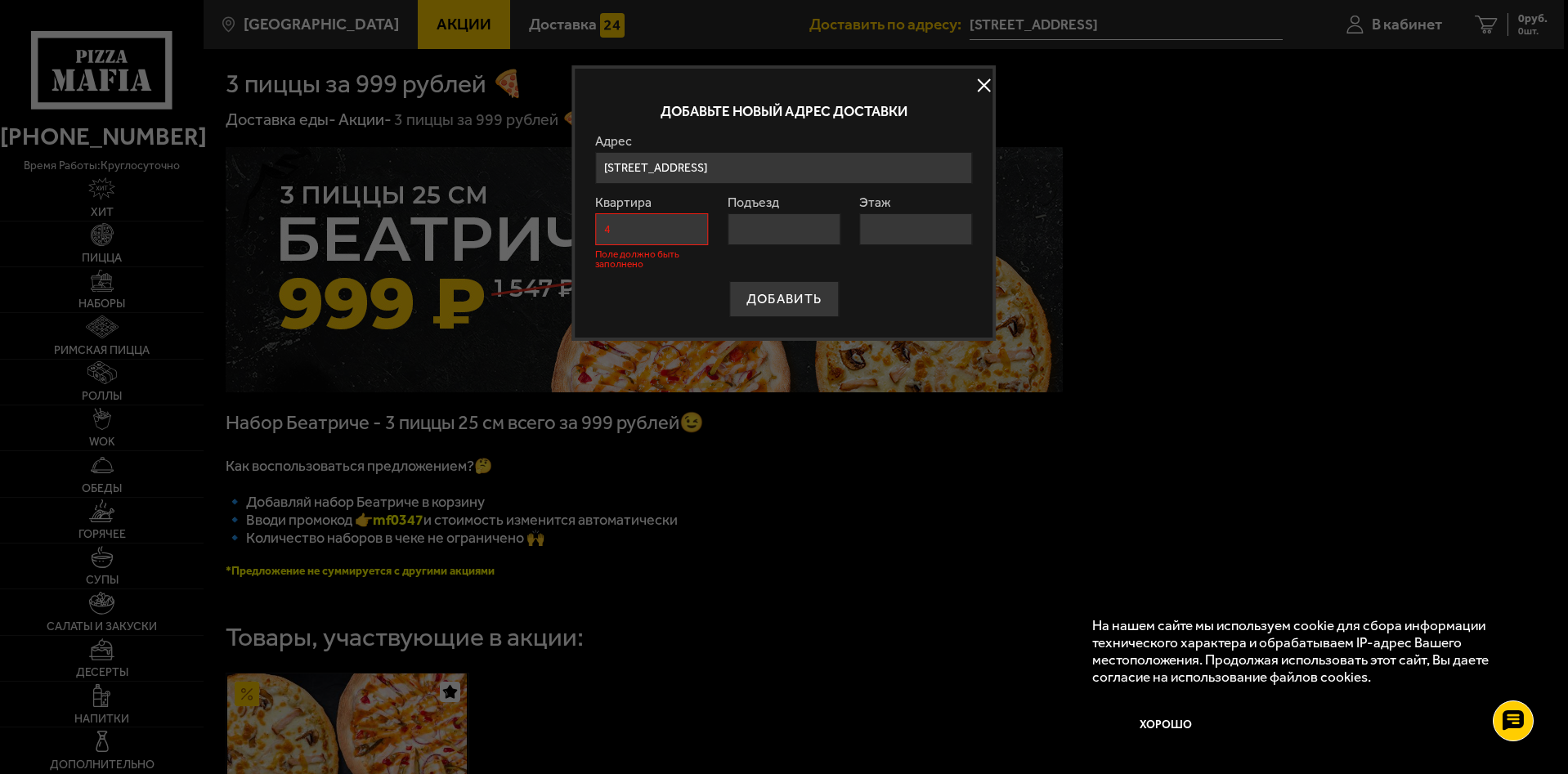
type input "1"
click at [890, 227] on input "Этаж" at bounding box center [915, 229] width 113 height 32
type input "3"
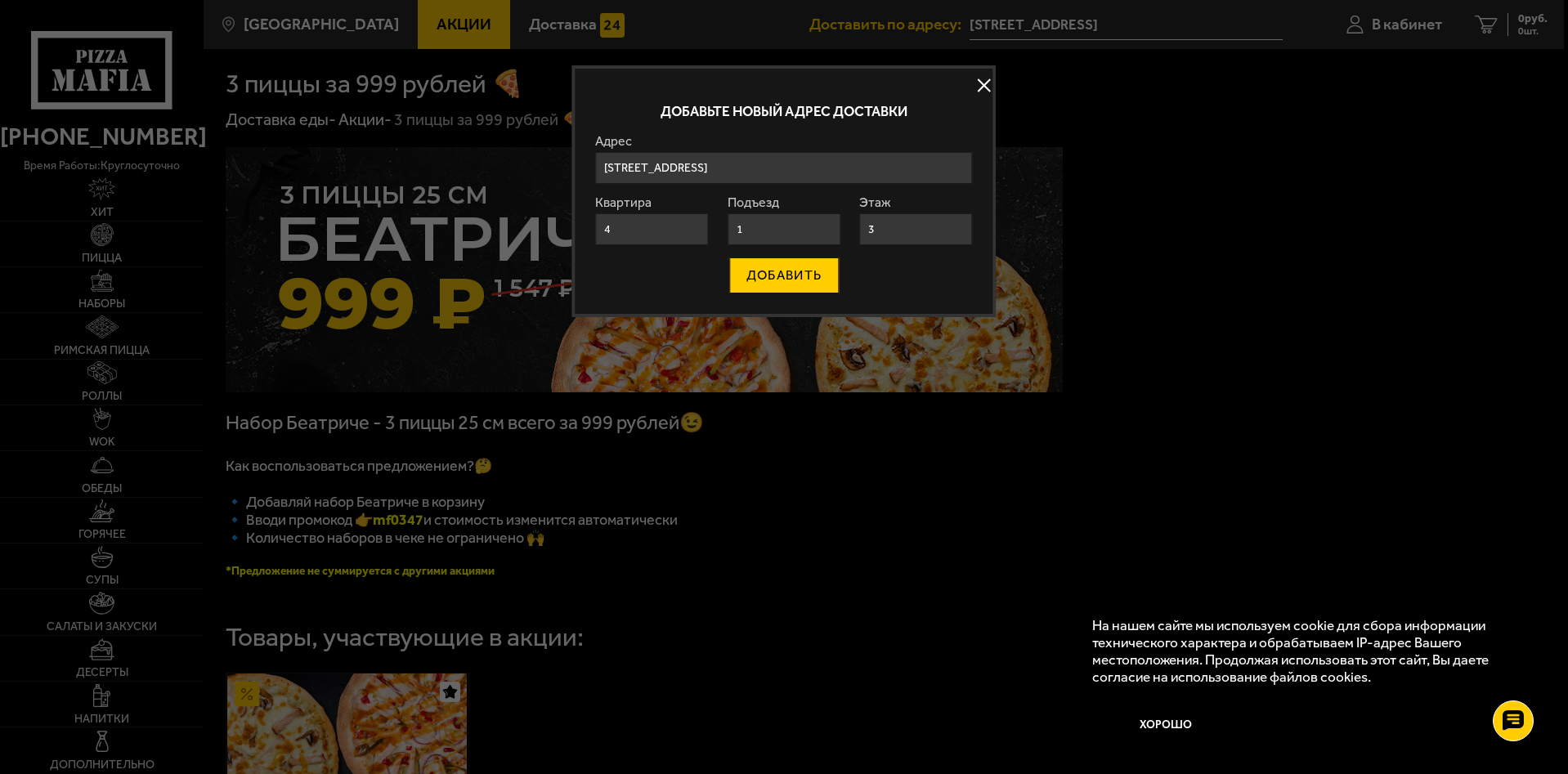
click at [775, 276] on button "ДОБАВИТЬ" at bounding box center [784, 276] width 109 height 36
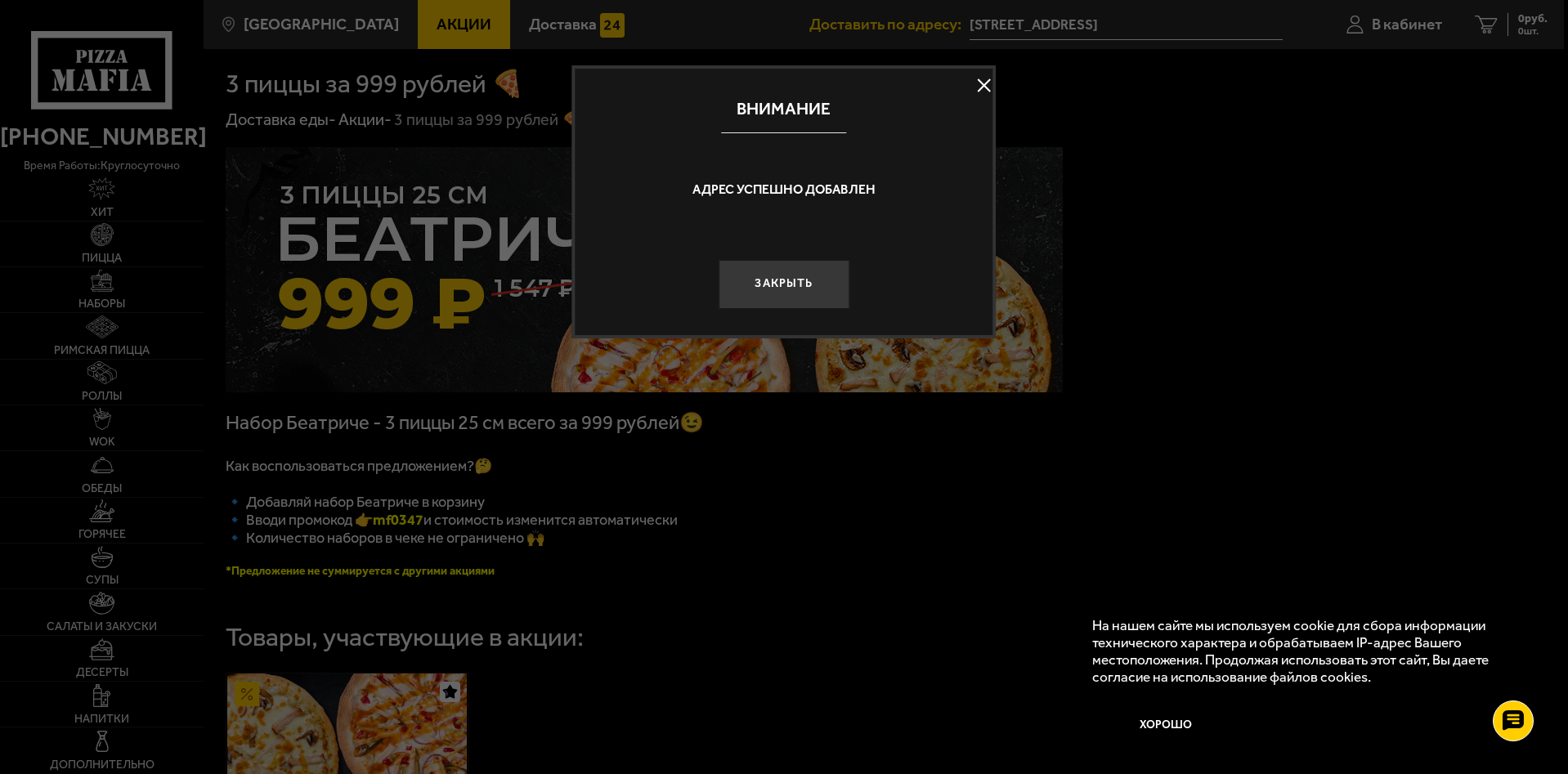
click at [984, 80] on button at bounding box center [984, 86] width 25 height 25
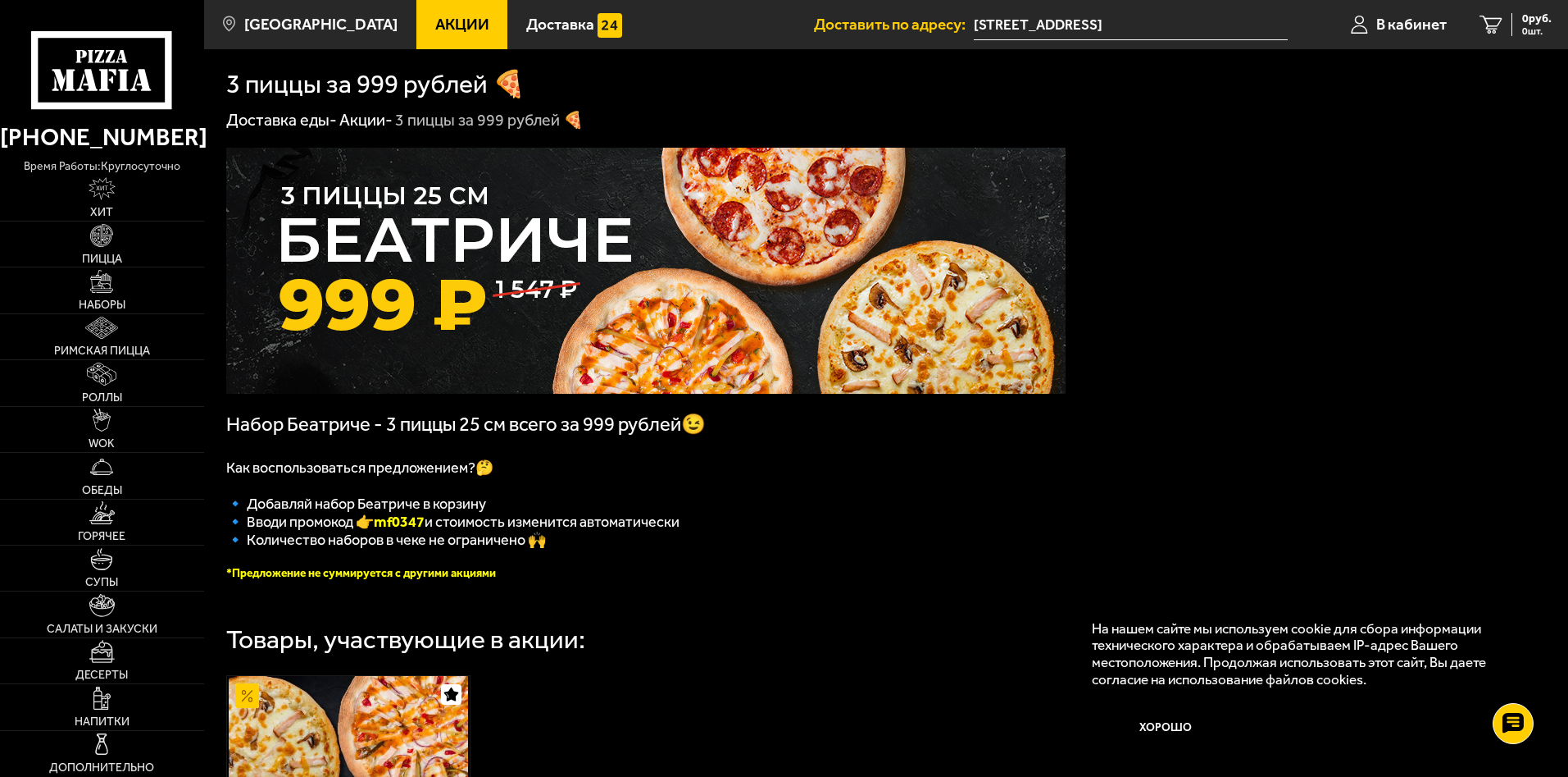
click at [680, 286] on img at bounding box center [645, 271] width 839 height 246
click at [1405, 21] on span "В кабинет" at bounding box center [1411, 24] width 70 height 15
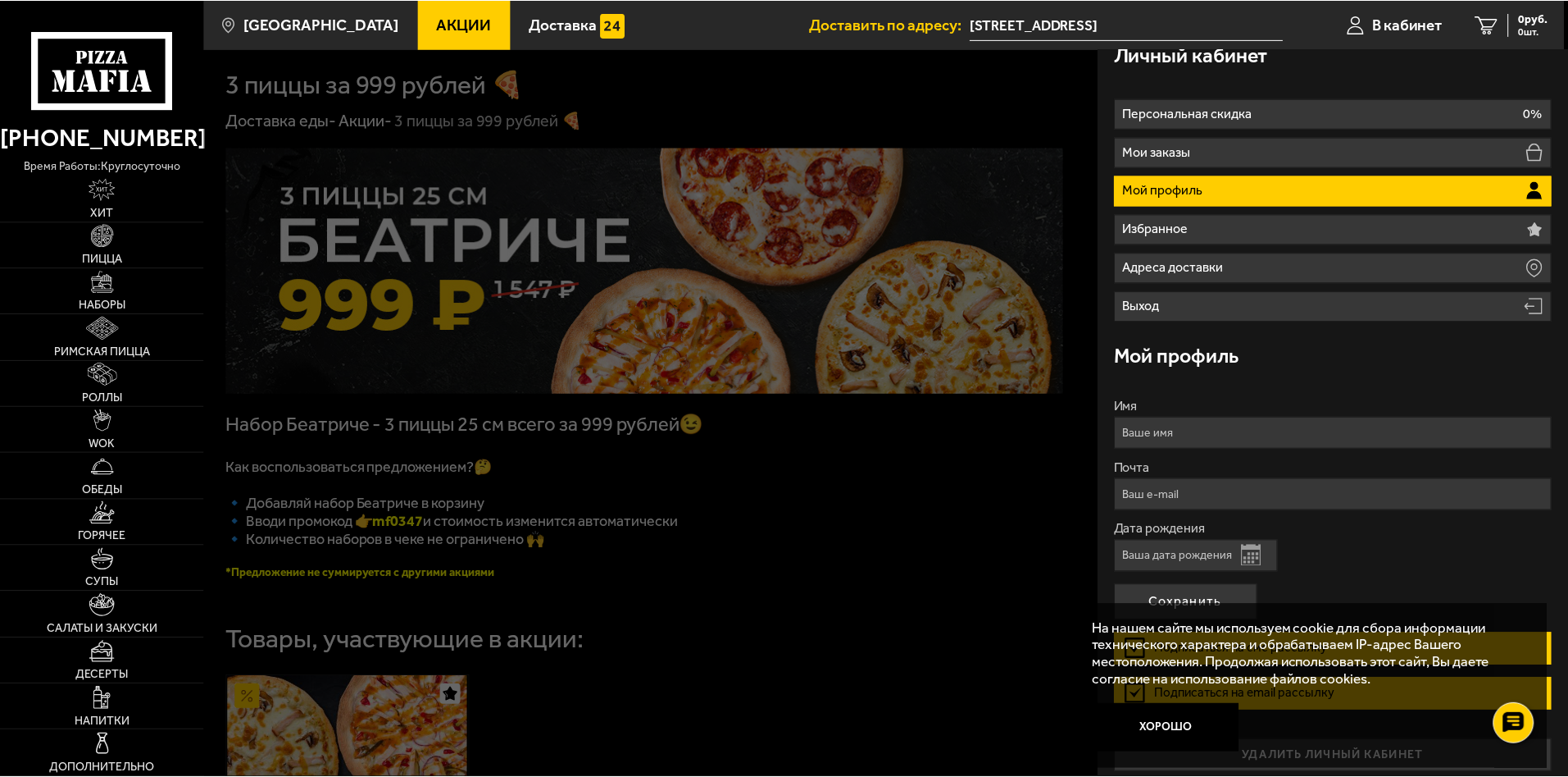
scroll to position [32, 0]
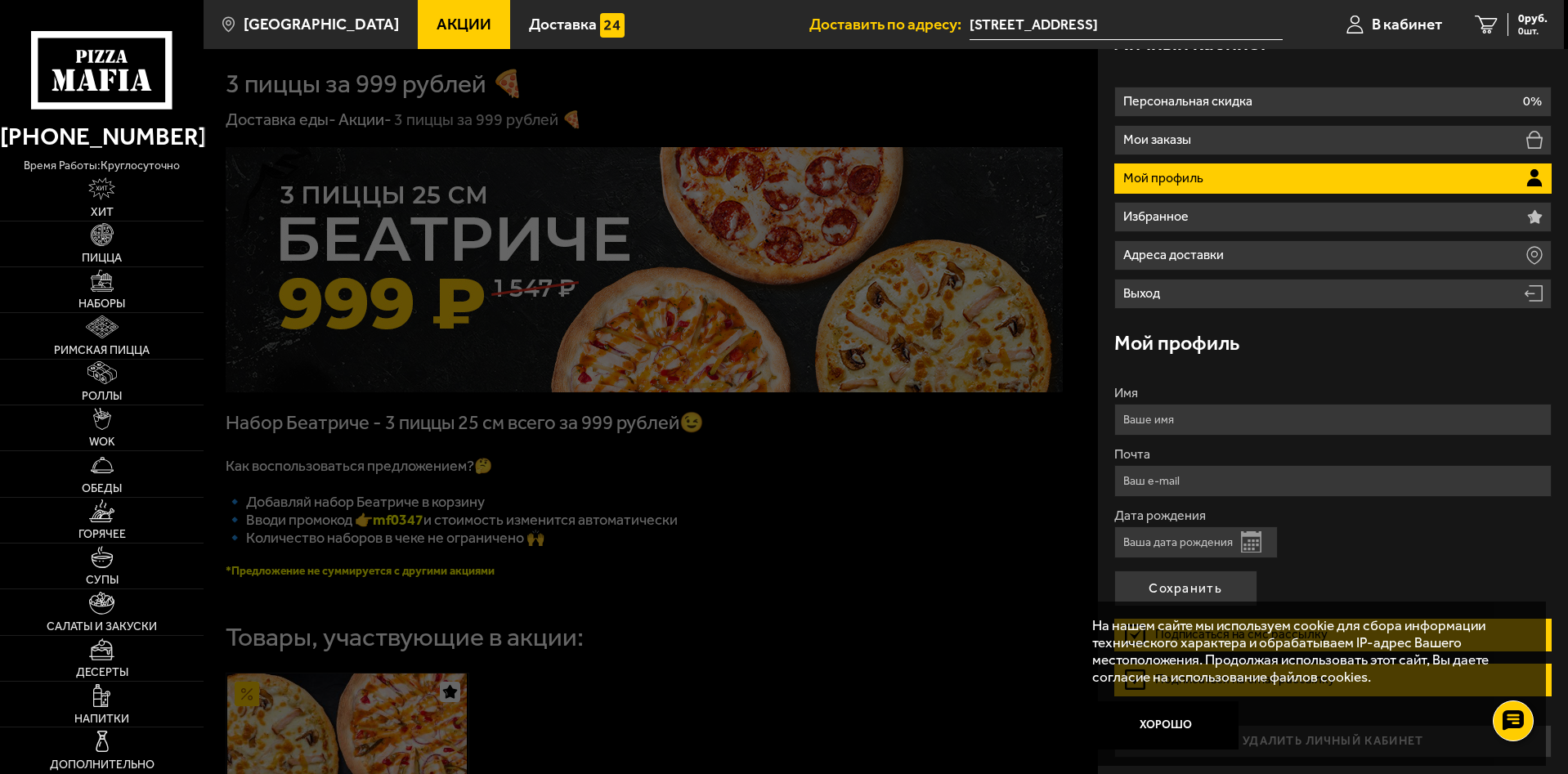
click at [1207, 427] on input "Имя" at bounding box center [1332, 419] width 437 height 32
type input "алексей"
click at [1204, 480] on input "Почта" at bounding box center [1332, 480] width 437 height 32
type input "a.yoha@mail.ru"
click at [1183, 541] on input "Дата рождения" at bounding box center [1195, 541] width 164 height 32
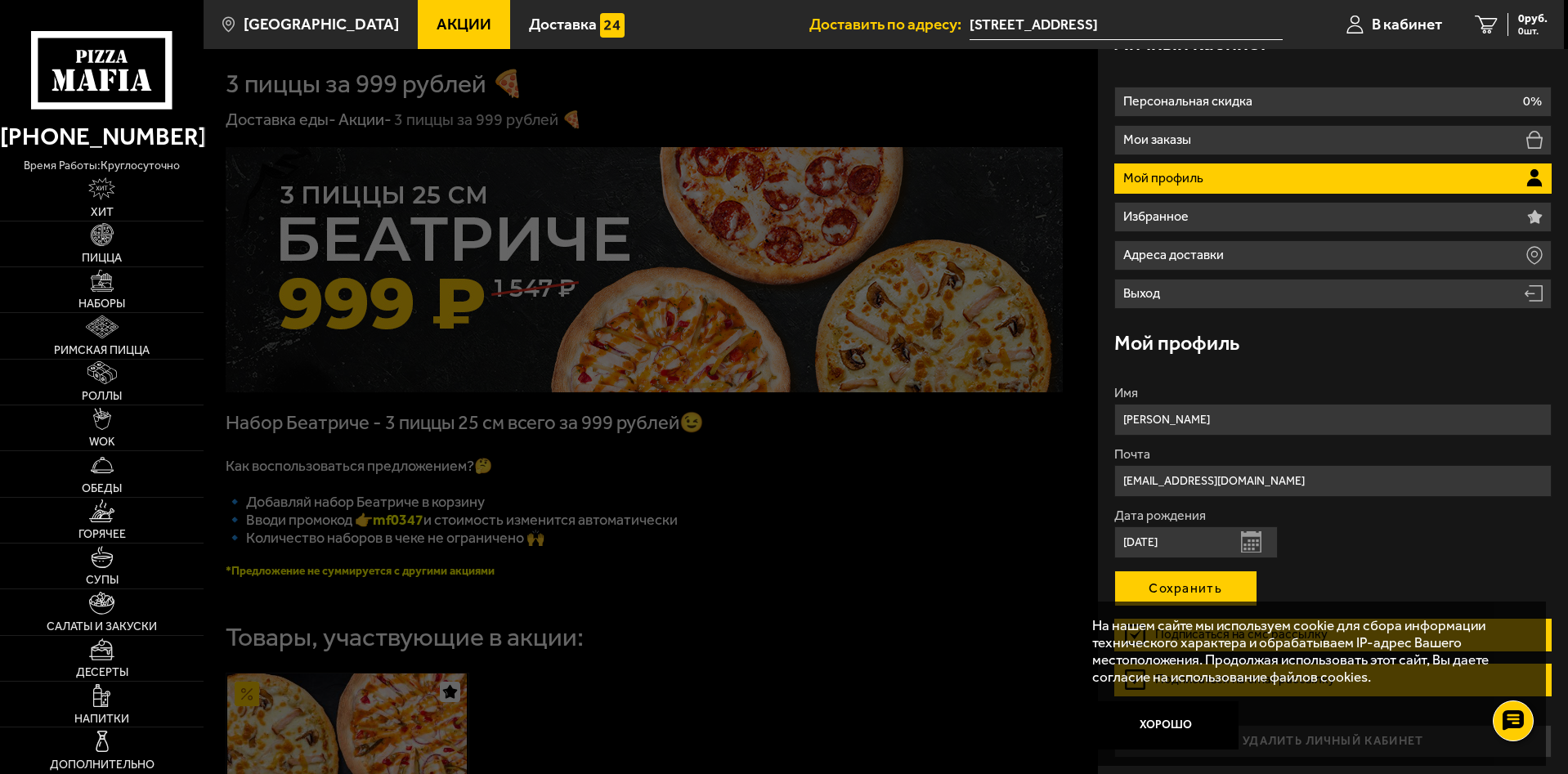
click at [1137, 580] on form "Имя алексей Почта a.yoha@mail.ru Дата рождения 21.03.63 Открыть календарь Подпи…" at bounding box center [1332, 547] width 437 height 322
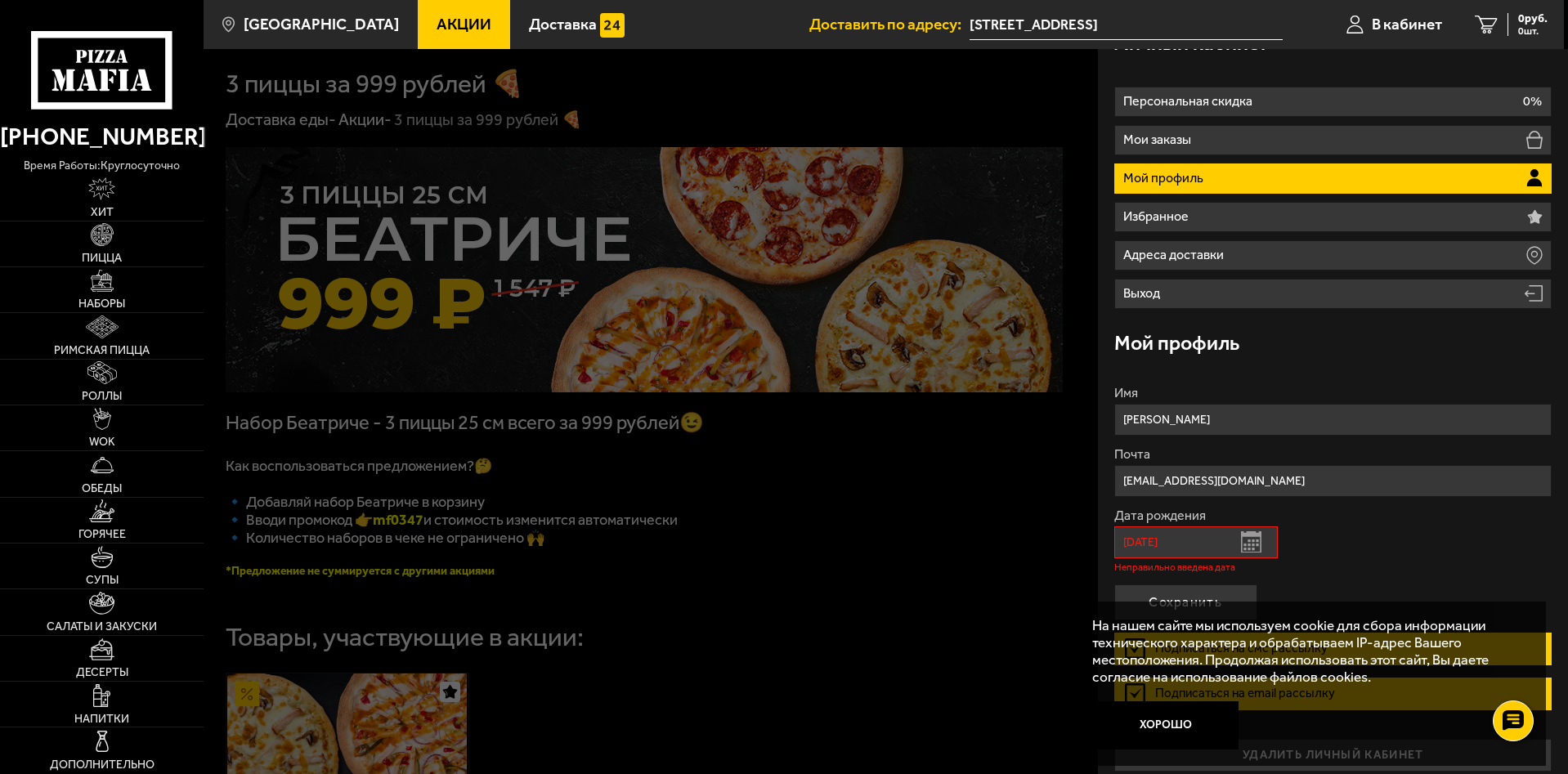
click at [1152, 540] on input "21.03.63" at bounding box center [1195, 541] width 164 height 32
click at [1176, 537] on input "21.03.63" at bounding box center [1195, 541] width 164 height 32
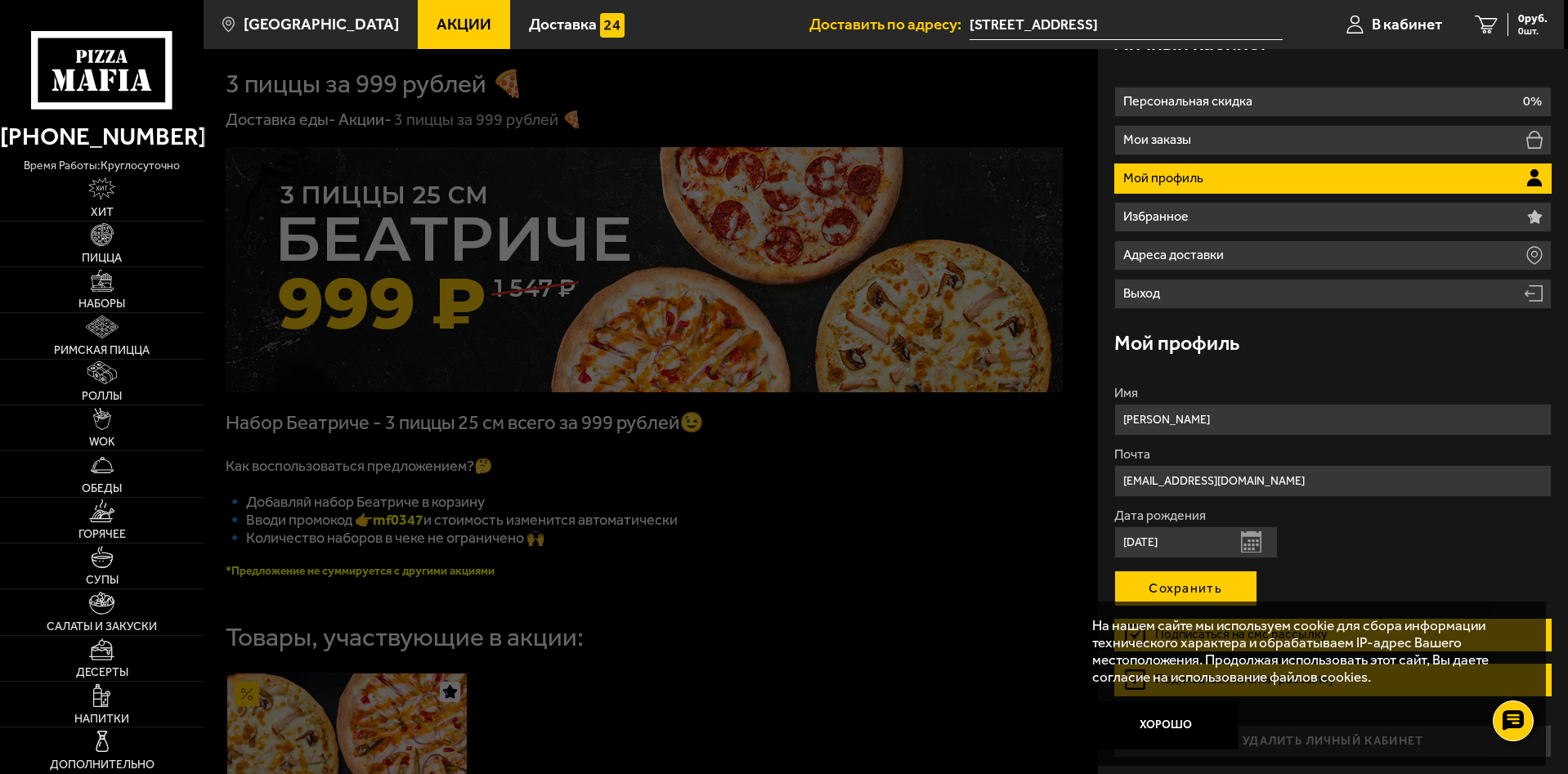
type input "21.03.1963"
click at [1144, 588] on button "Сохранить" at bounding box center [1185, 588] width 143 height 36
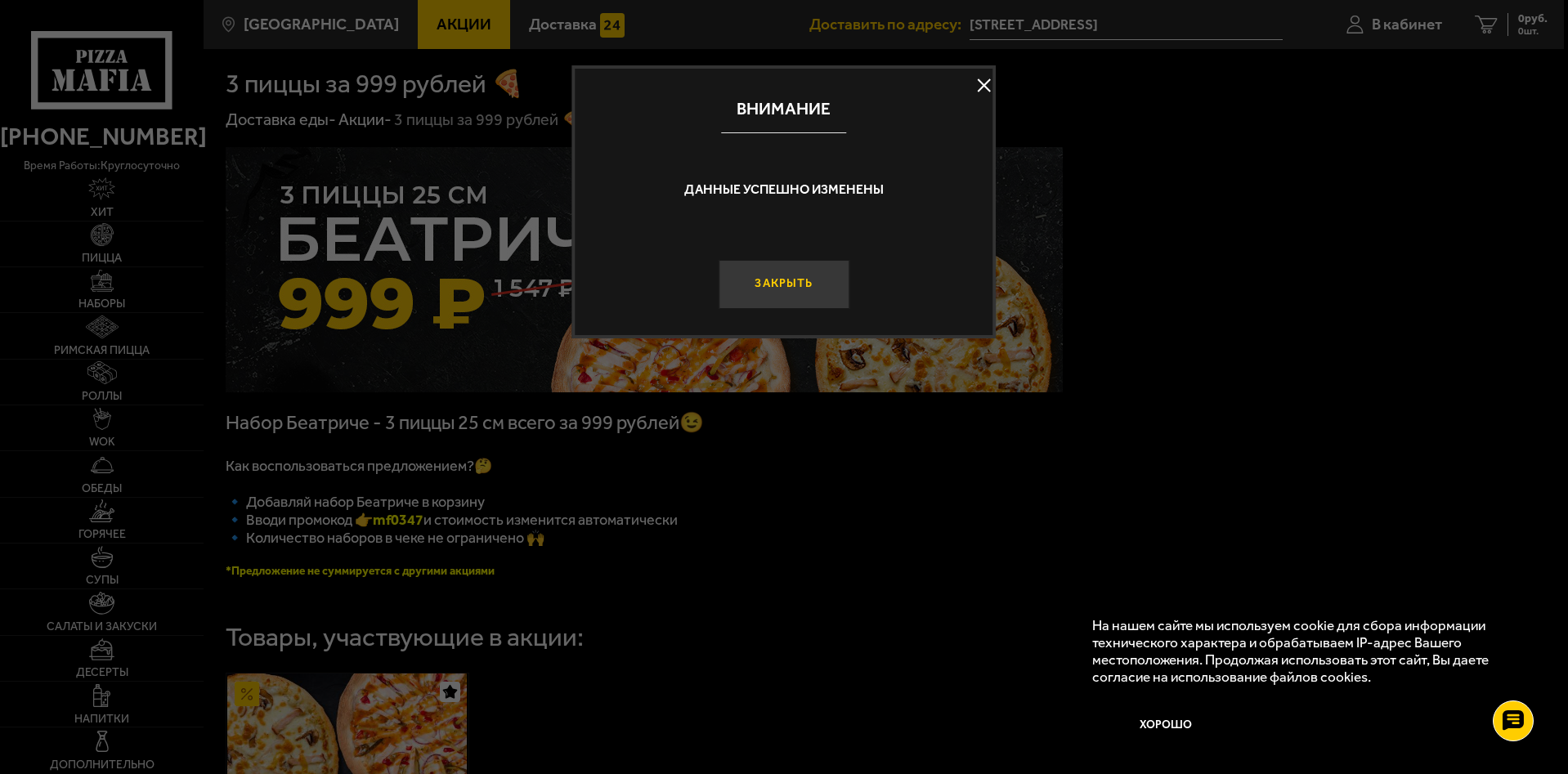
click at [776, 285] on button "Закрыть" at bounding box center [784, 284] width 130 height 49
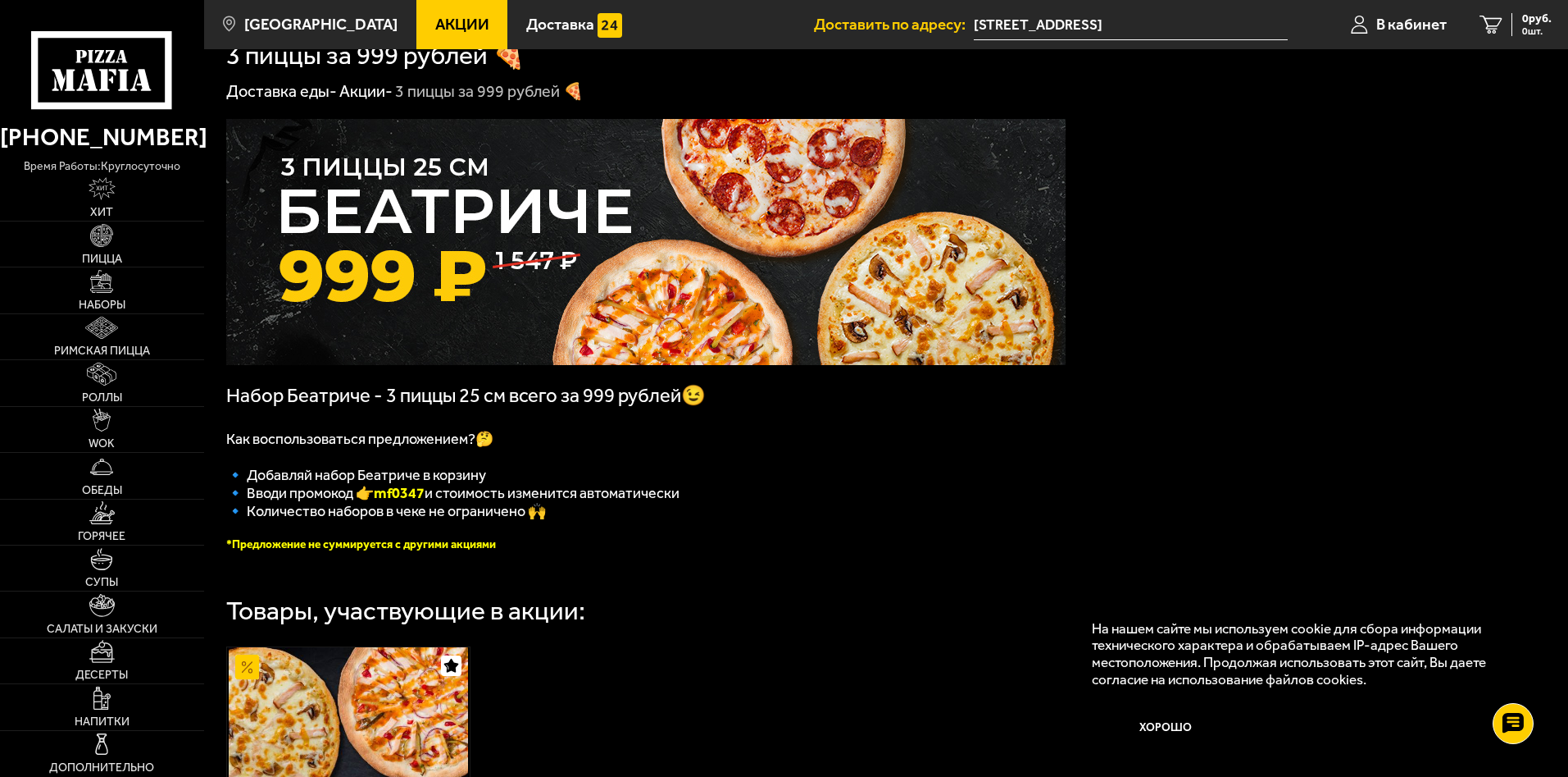
scroll to position [0, 0]
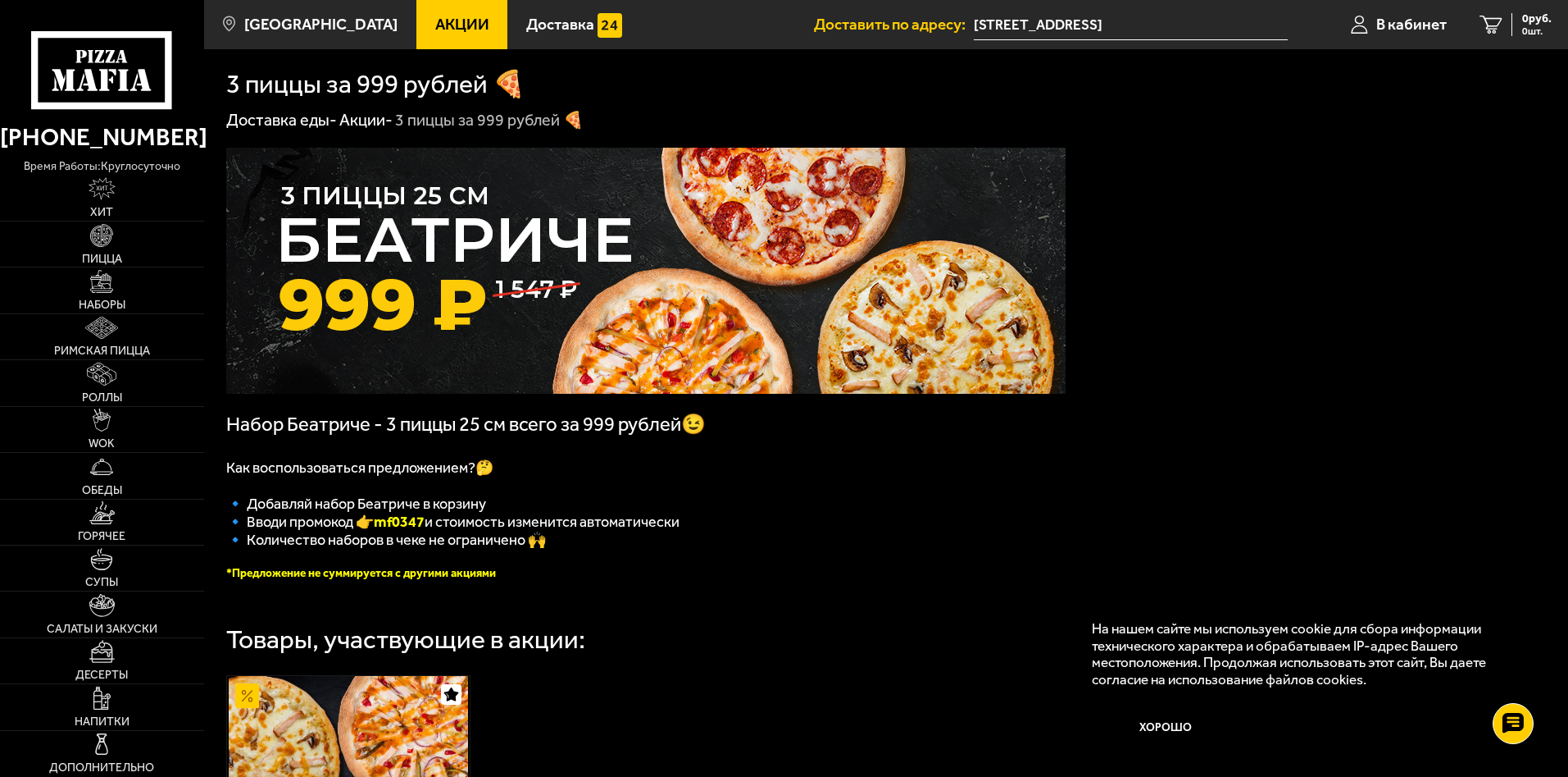
click at [499, 243] on img at bounding box center [645, 271] width 839 height 246
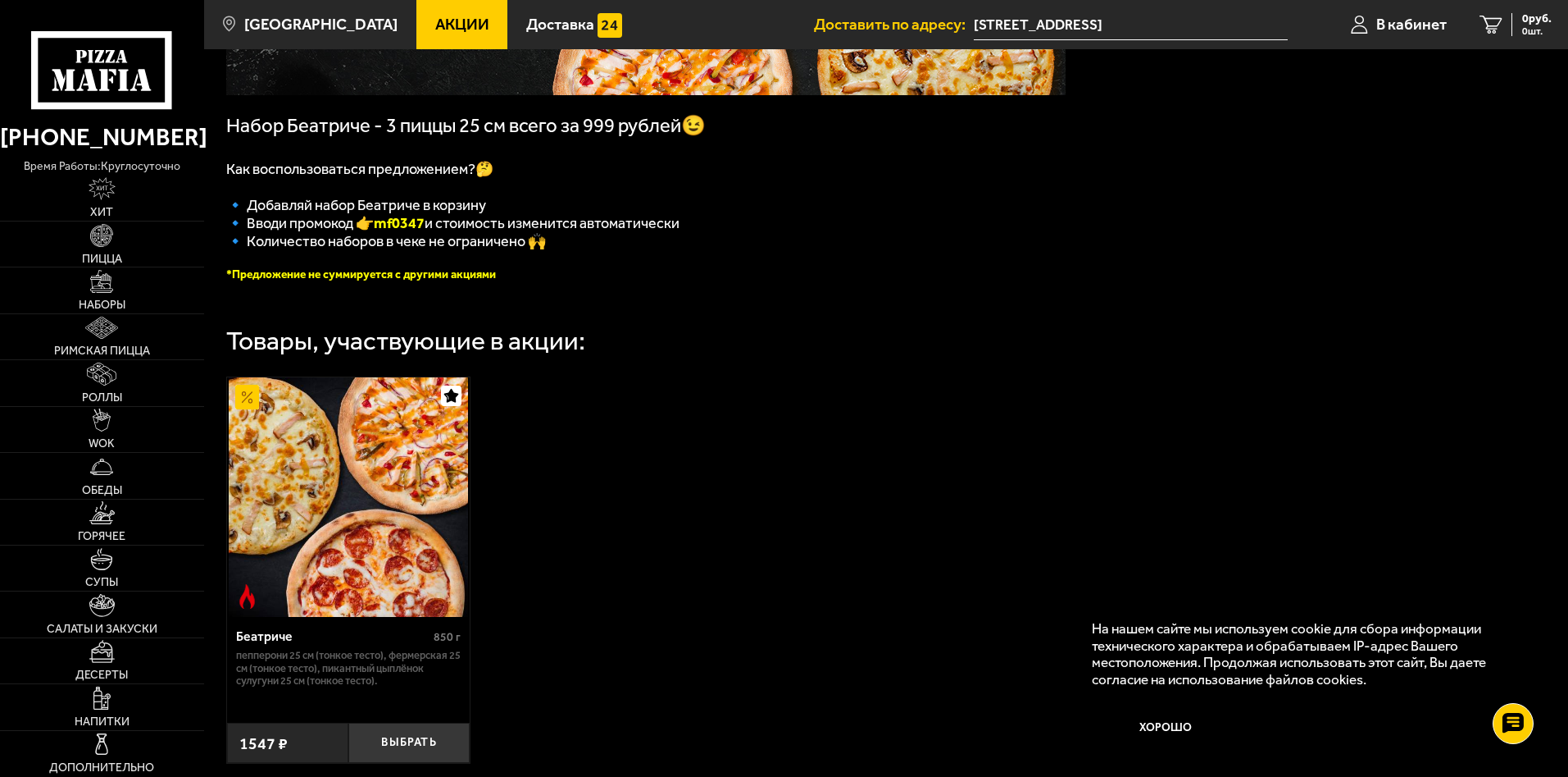
scroll to position [328, 0]
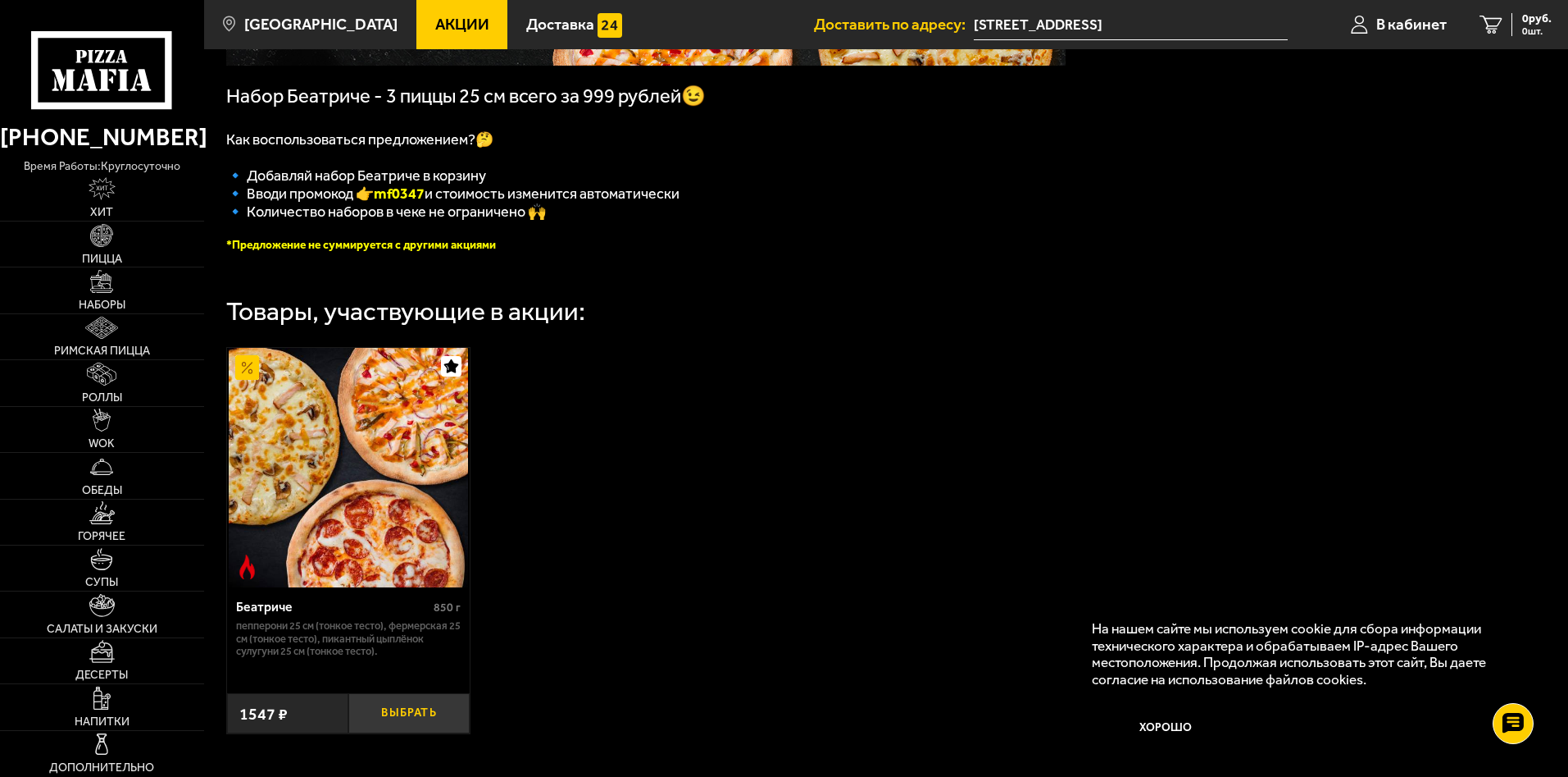
click at [404, 719] on button "Выбрать" at bounding box center [409, 714] width 121 height 40
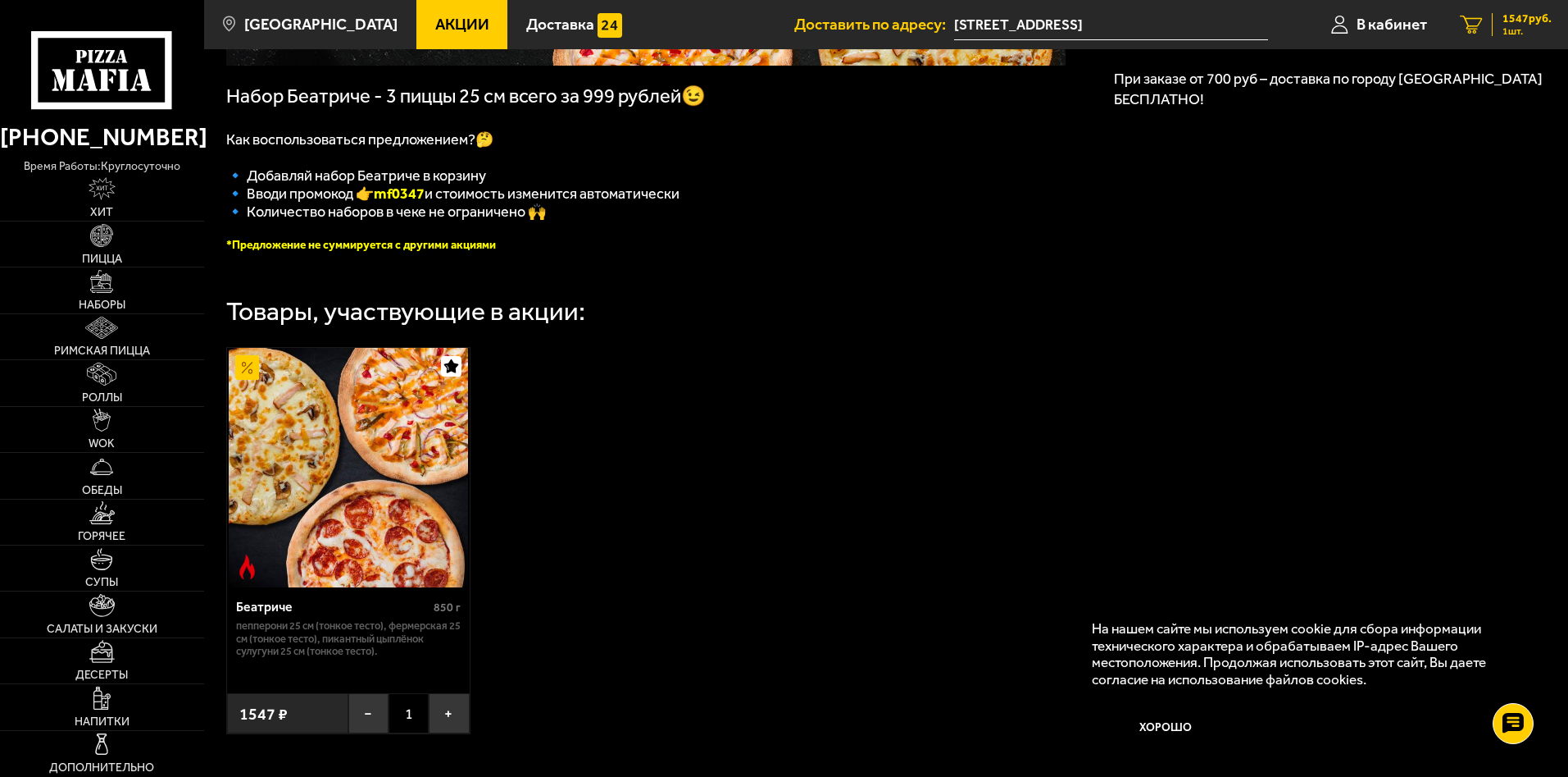
click at [1514, 27] on span "1 шт." at bounding box center [1527, 31] width 49 height 10
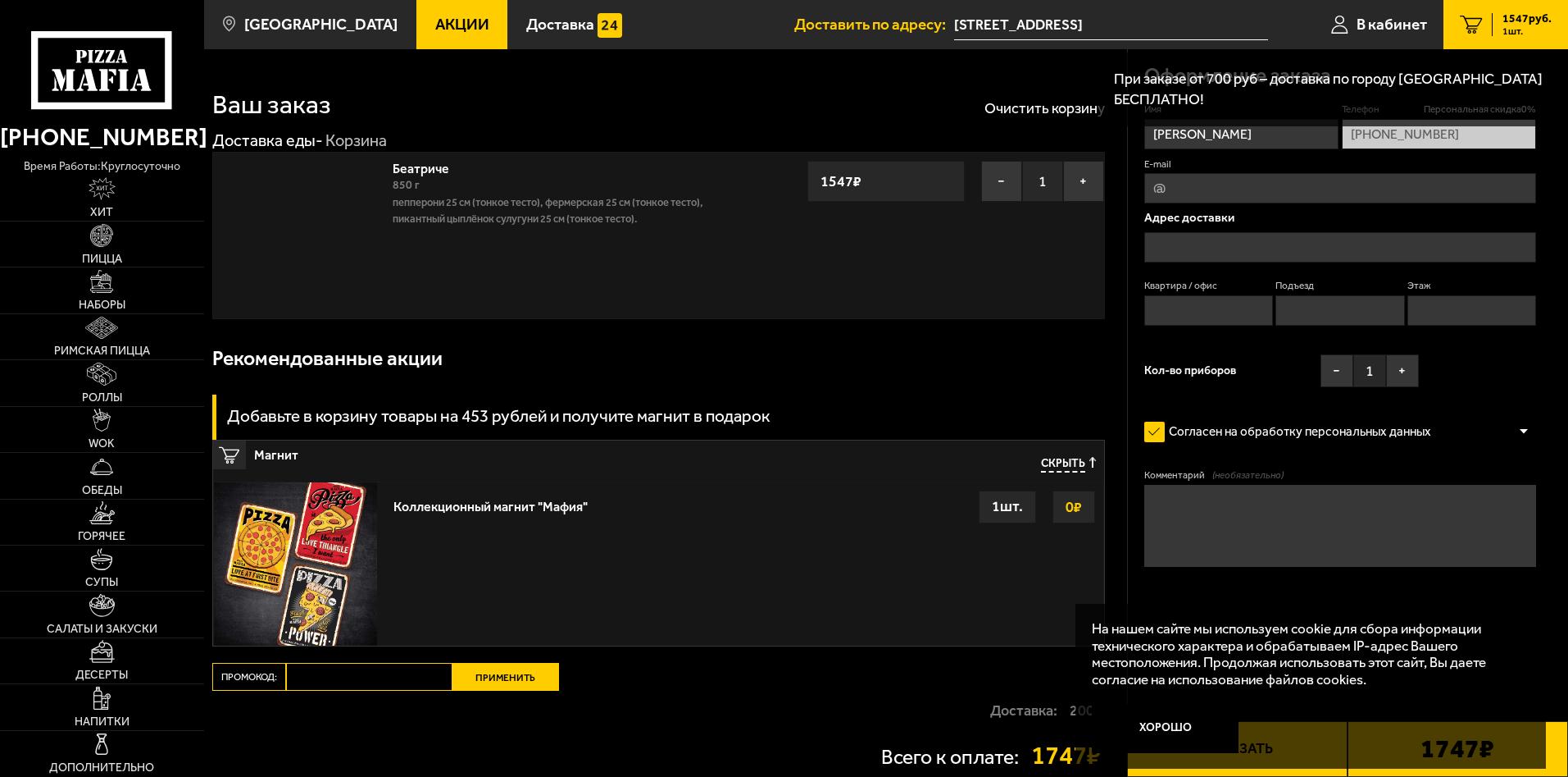
type input "[STREET_ADDRESS]"
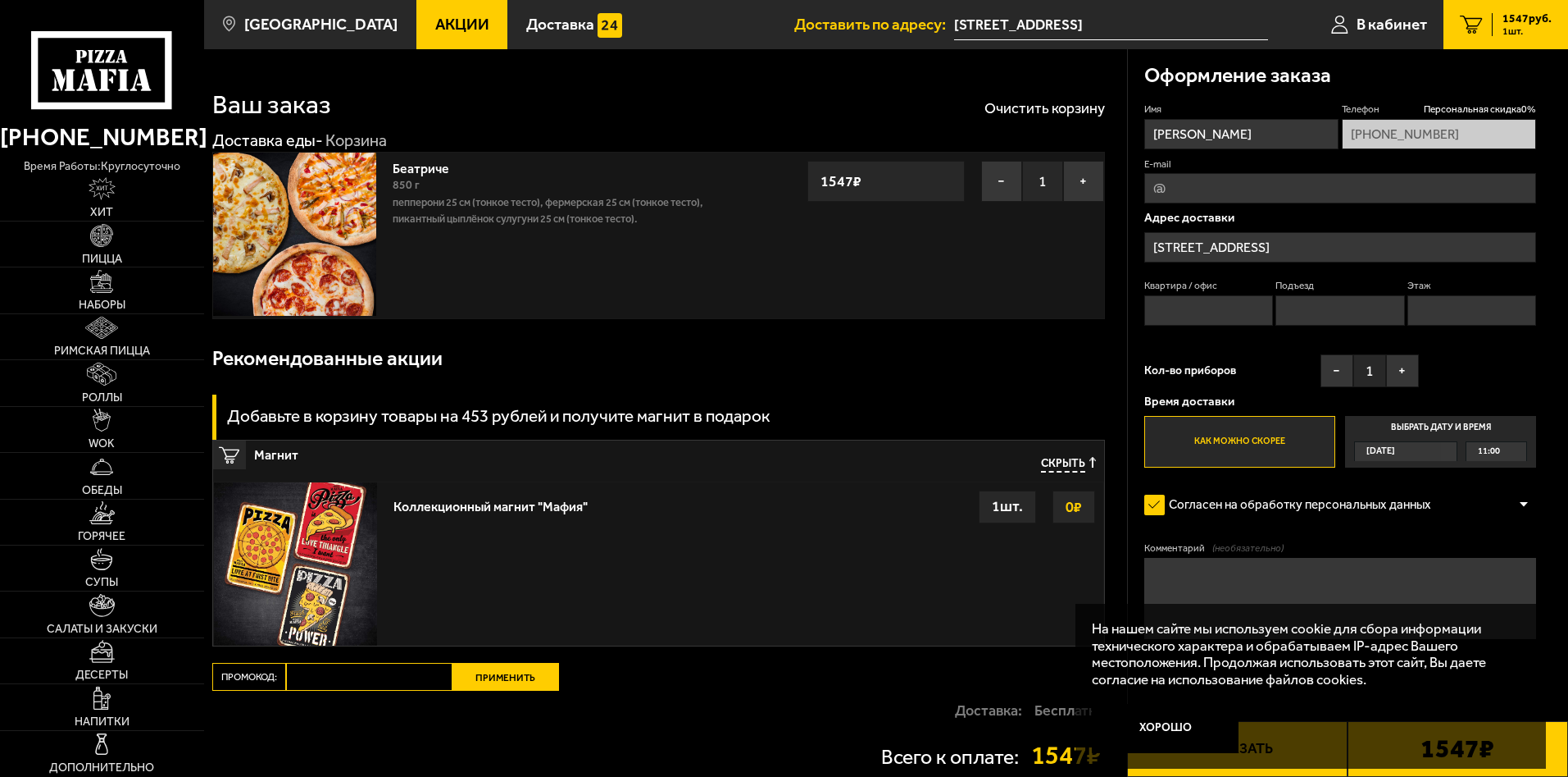
click at [365, 679] on input "Промокод:" at bounding box center [369, 676] width 166 height 28
type input "mf0347"
click at [486, 681] on button "Применить" at bounding box center [506, 676] width 107 height 28
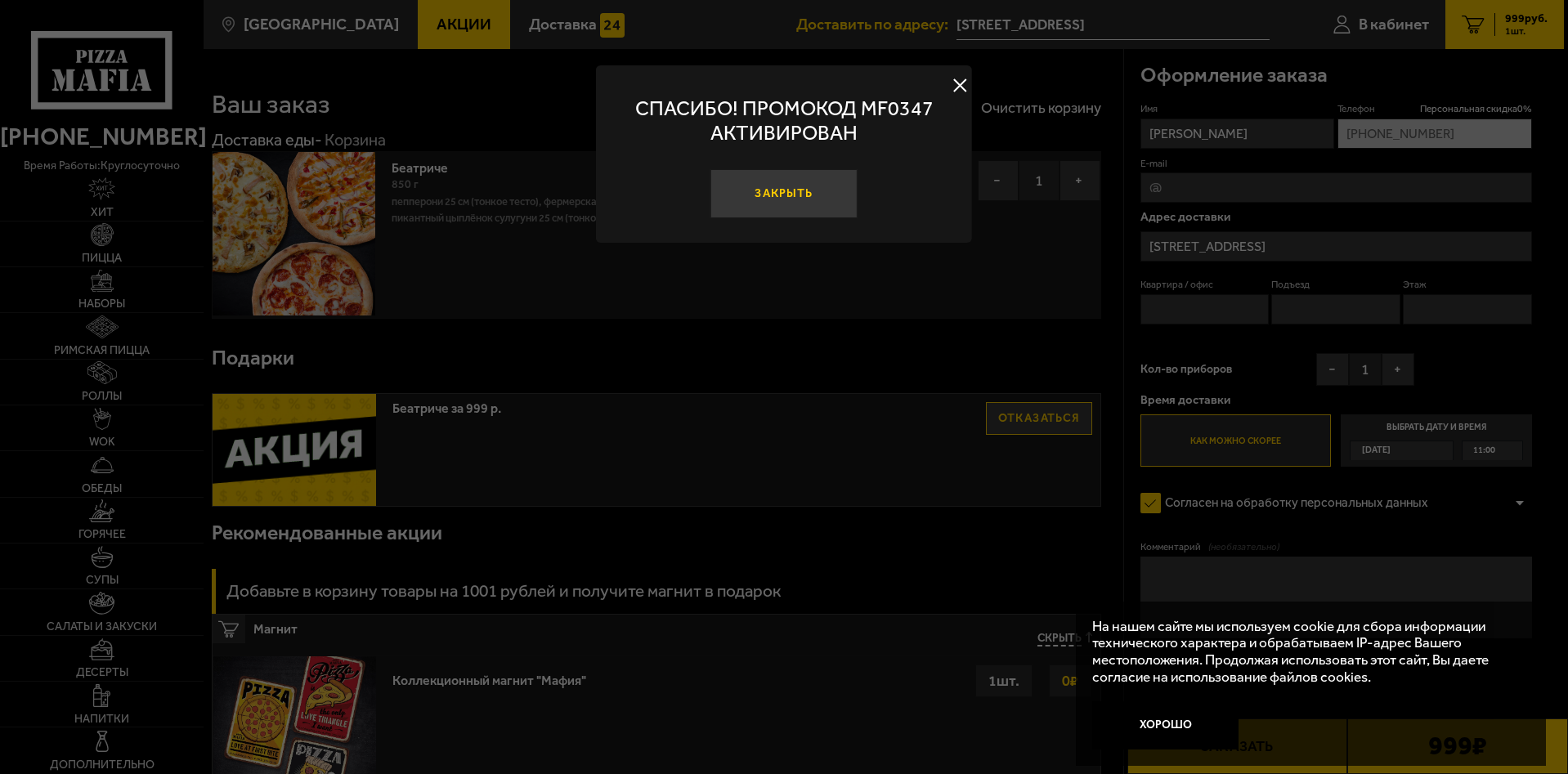
click at [799, 191] on button "Закрыть" at bounding box center [784, 194] width 148 height 49
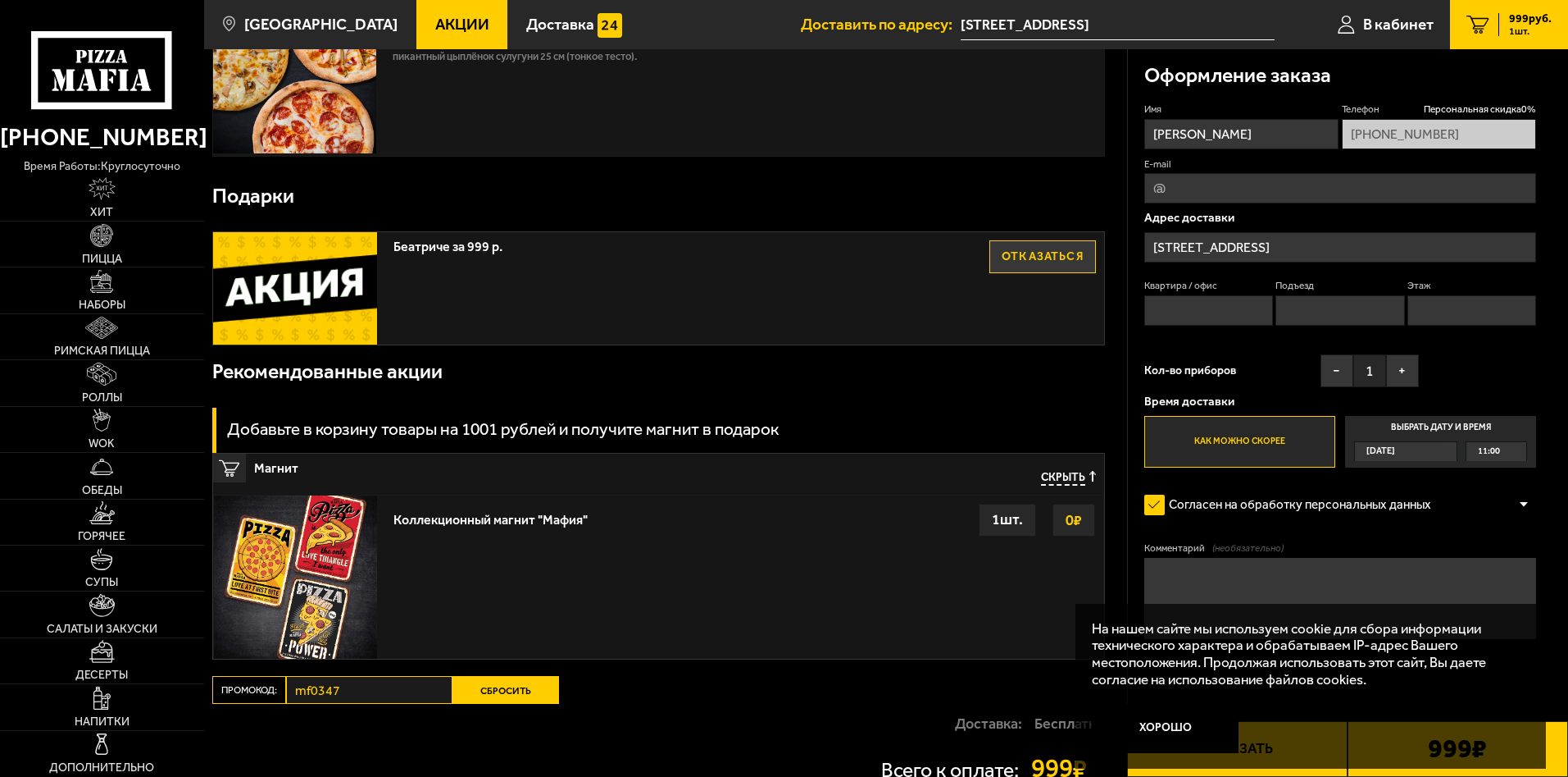
scroll to position [164, 0]
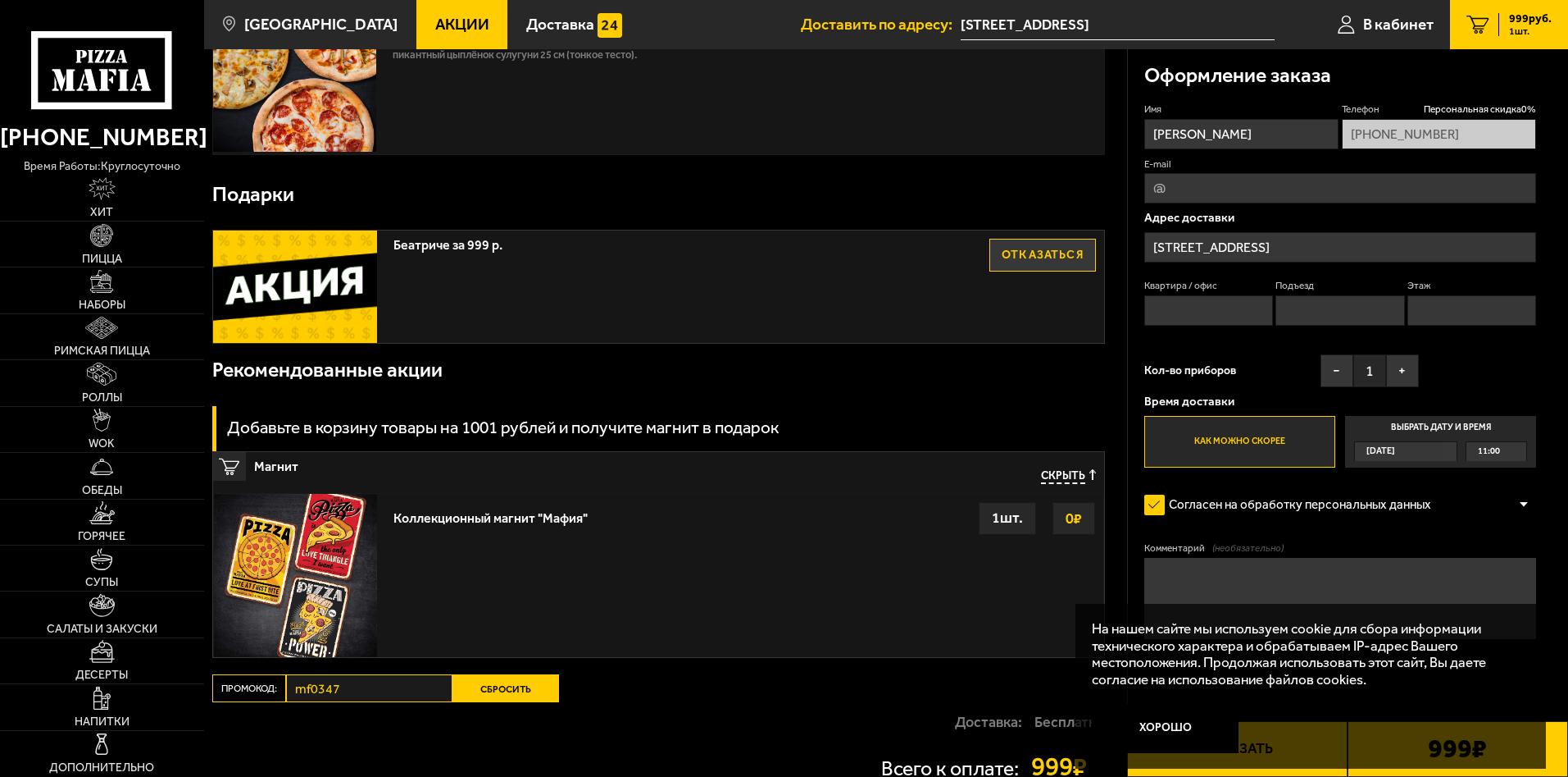
click at [1426, 448] on div "Сегодня" at bounding box center [1399, 452] width 87 height 19
click at [0, 0] on input "Выбрать дату и время Сегодня 11:00" at bounding box center [0, 0] width 0 height 0
click at [1506, 453] on div "11:00" at bounding box center [1497, 452] width 60 height 19
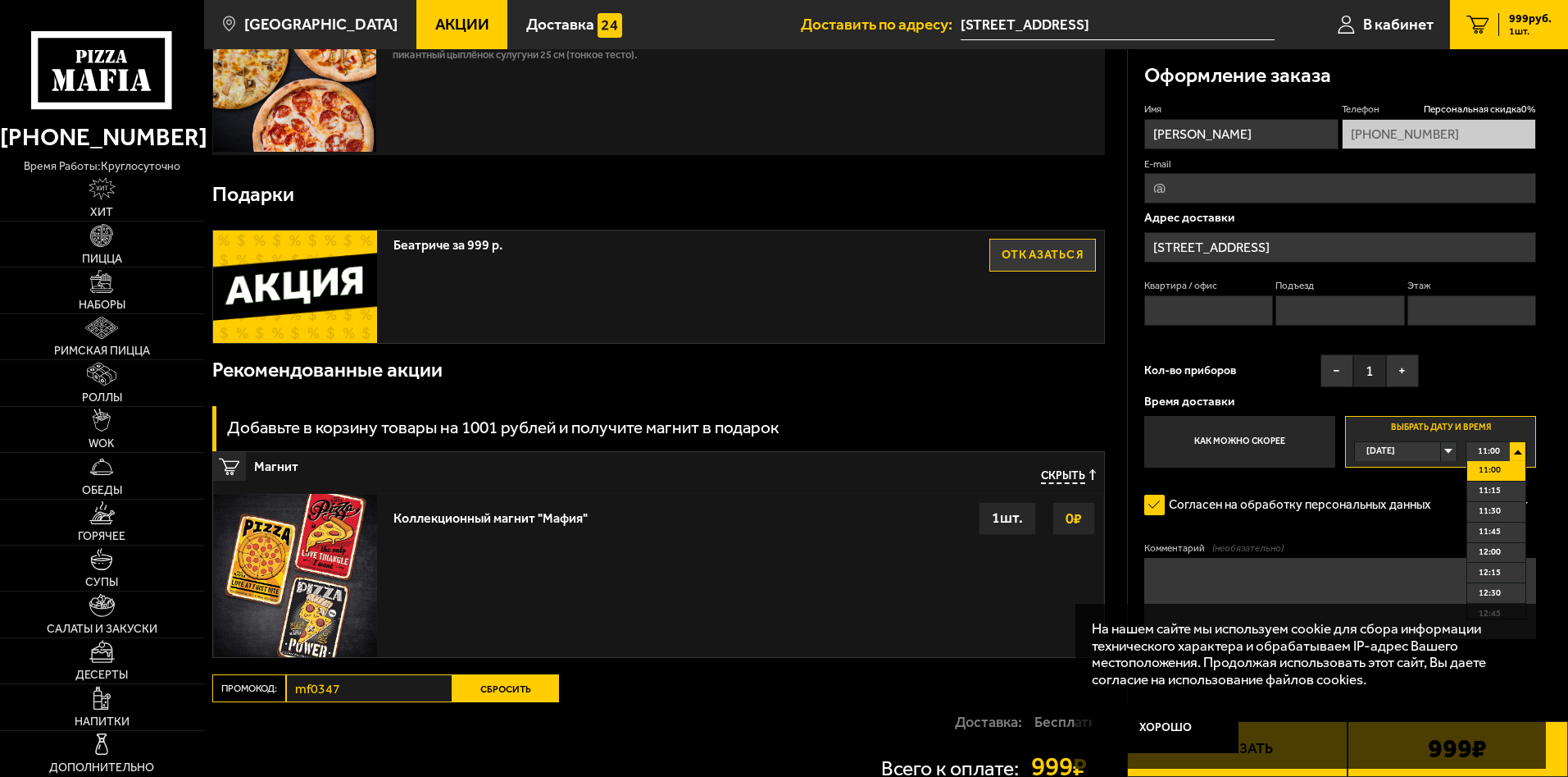
click at [1489, 466] on span "11:00" at bounding box center [1489, 470] width 22 height 19
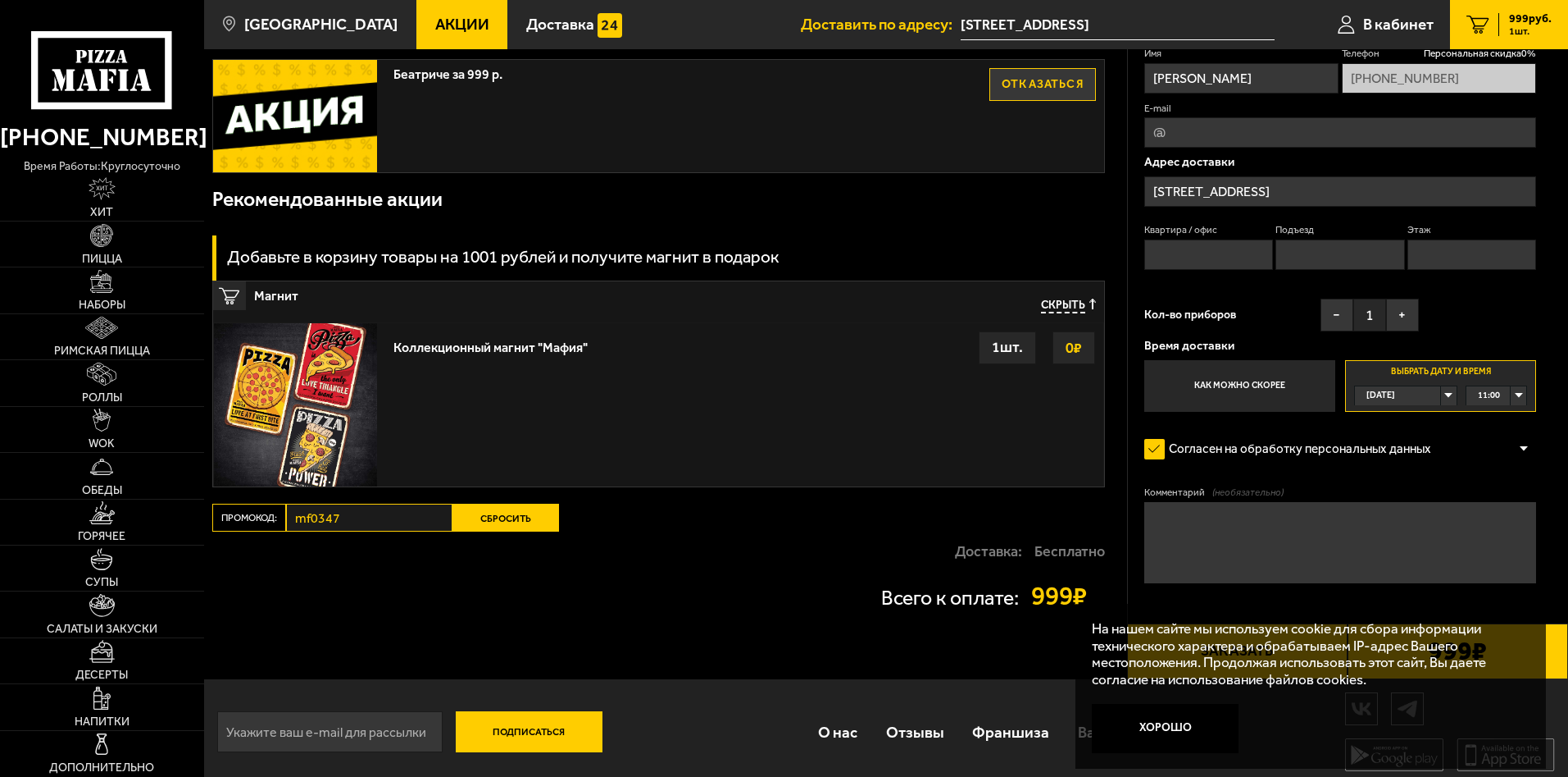
scroll to position [343, 0]
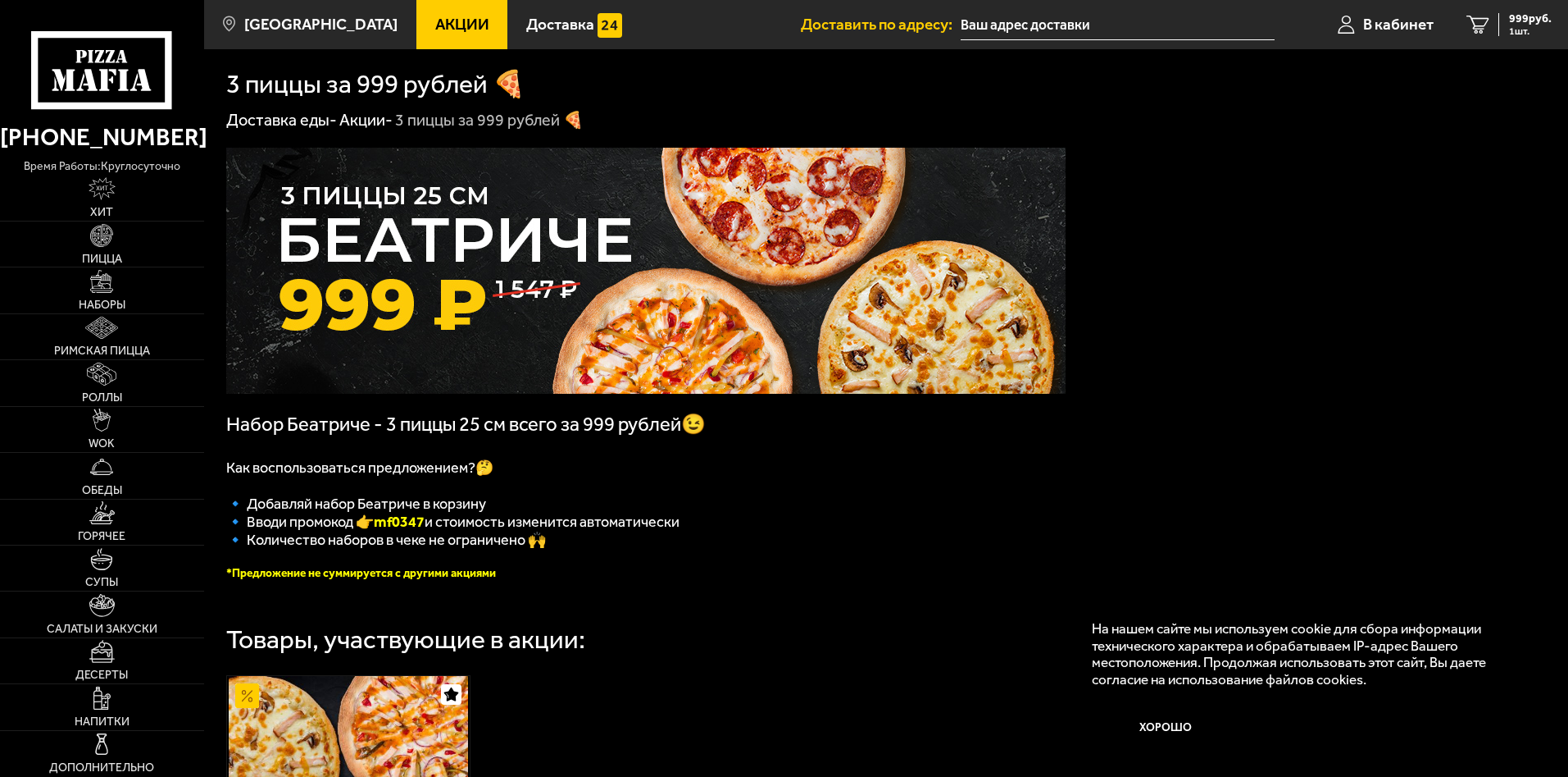
type input "[STREET_ADDRESS]"
click at [1167, 720] on button "Хорошо" at bounding box center [1165, 728] width 147 height 49
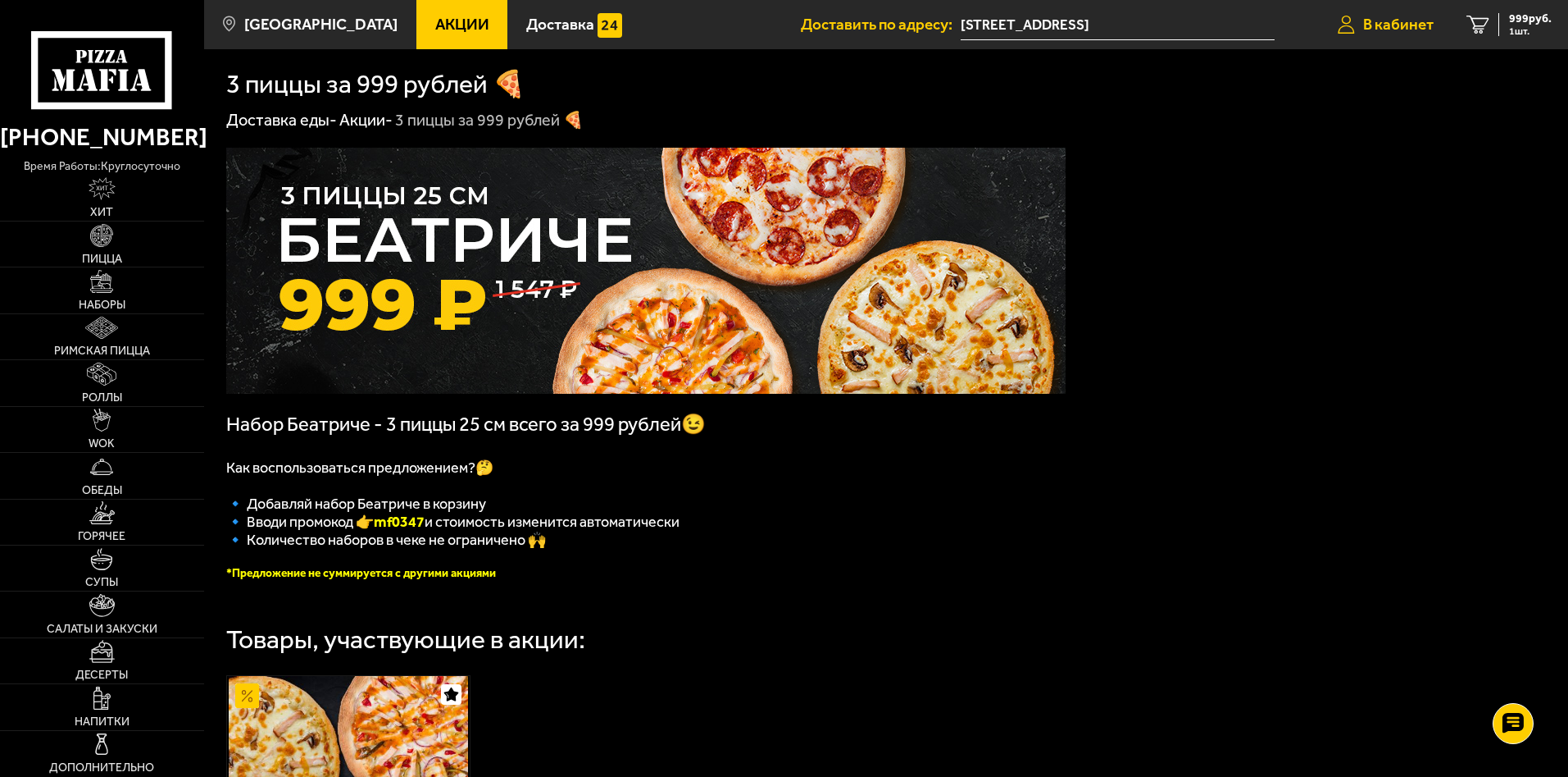
click at [1395, 16] on span "В кабинет" at bounding box center [1398, 24] width 70 height 15
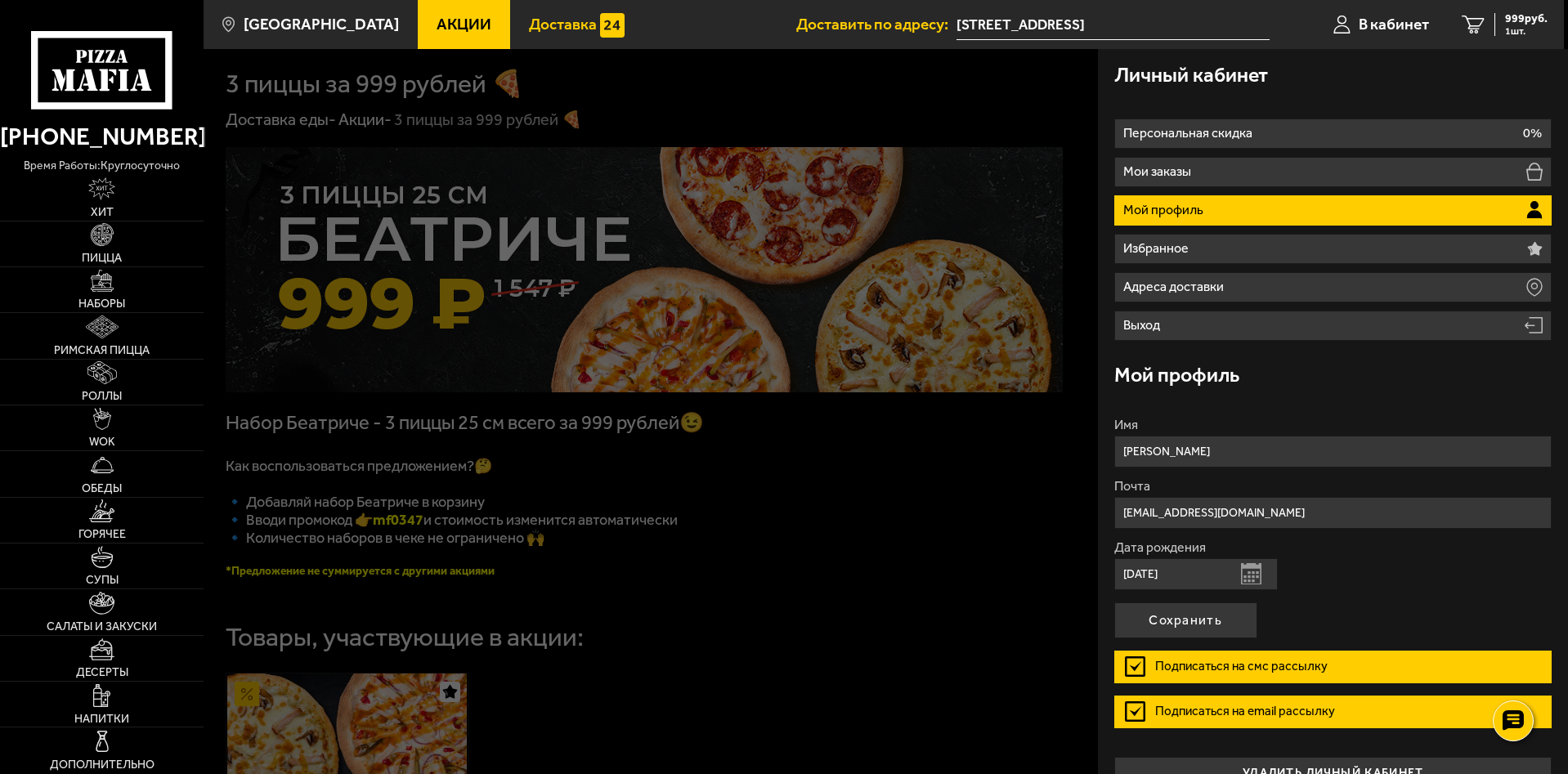
click at [532, 19] on span "Доставка" at bounding box center [563, 24] width 68 height 15
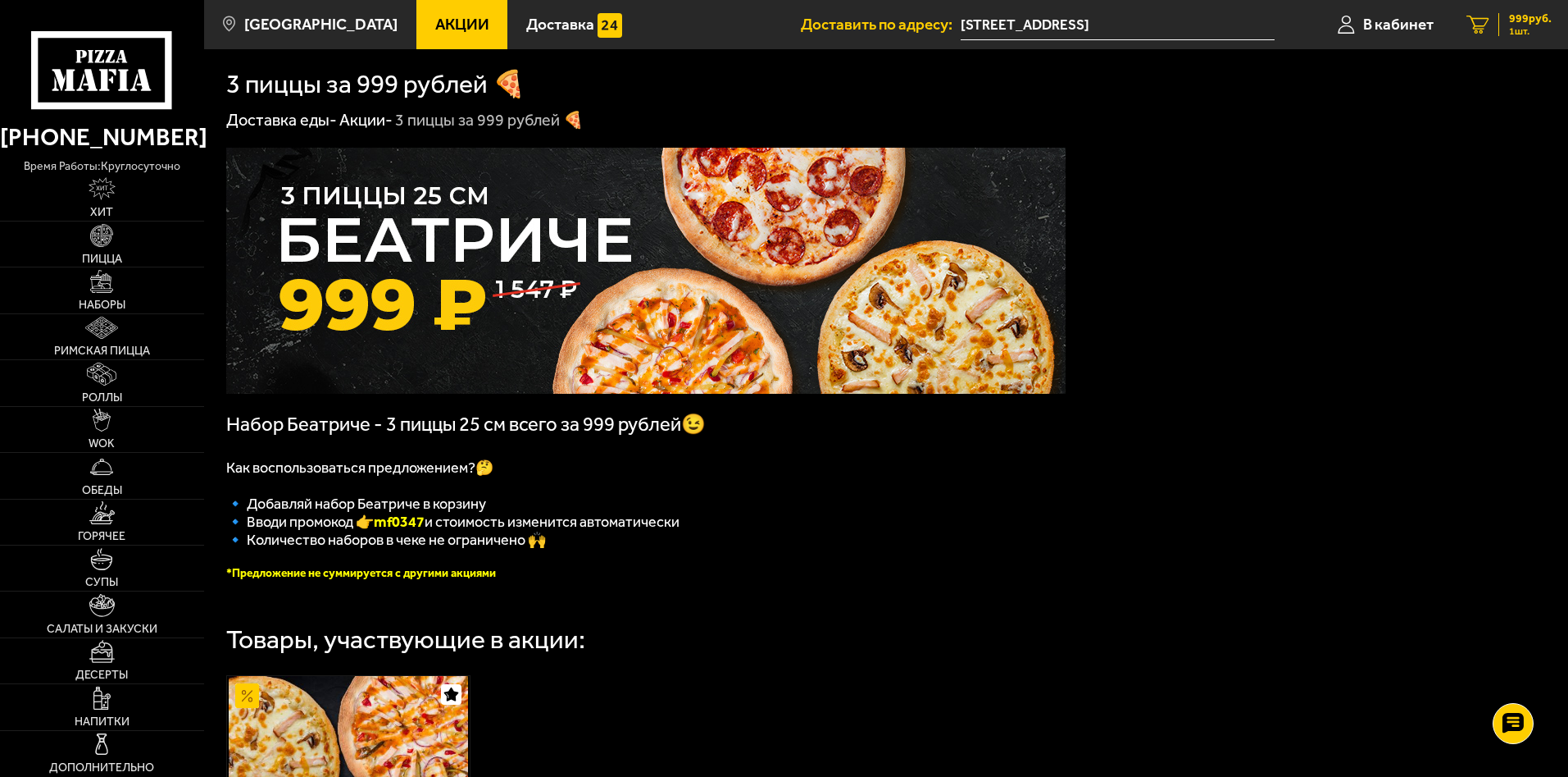
click at [1528, 15] on span "999 руб." at bounding box center [1531, 19] width 42 height 12
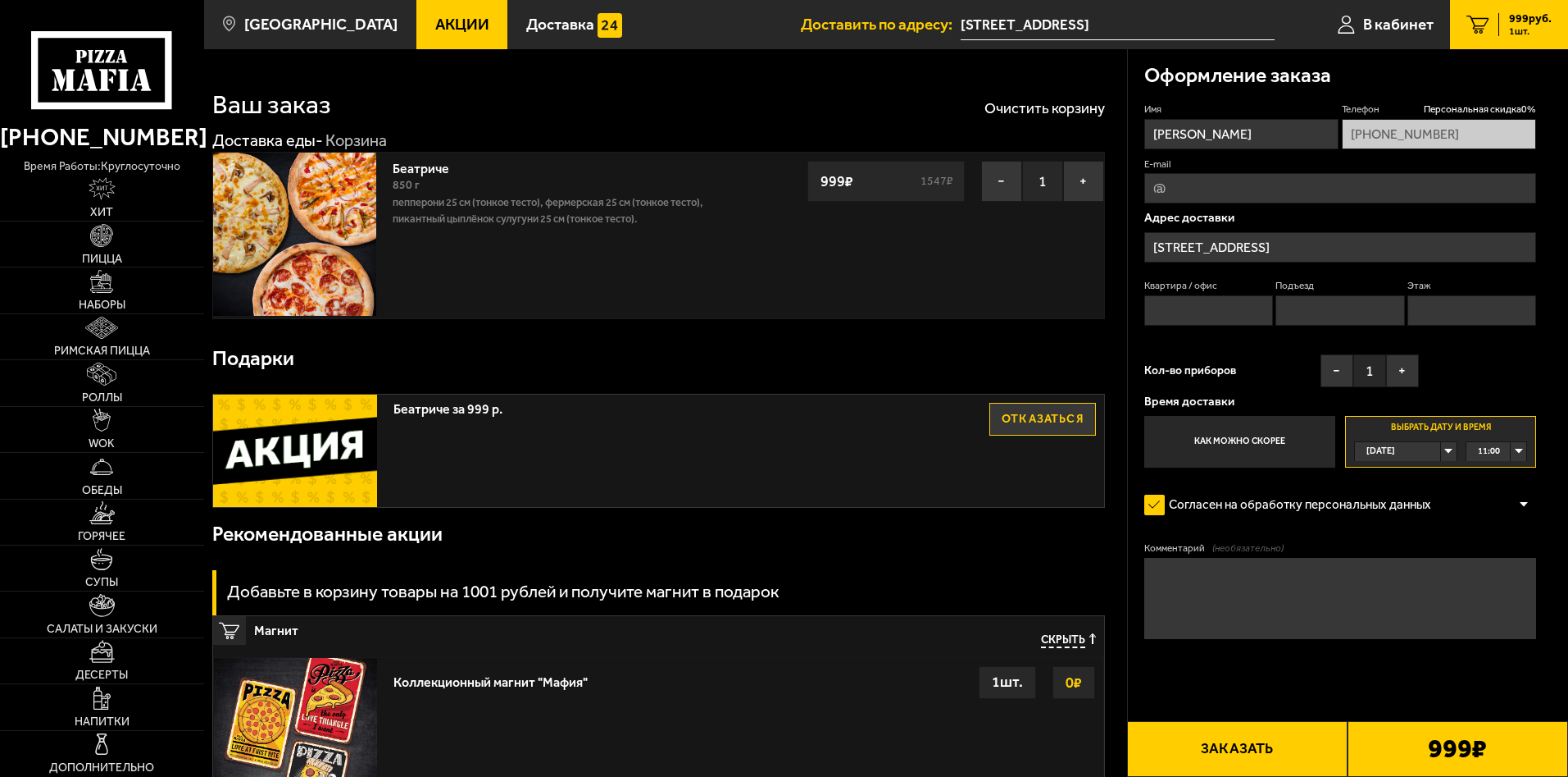
click at [1213, 750] on button "Заказать" at bounding box center [1237, 749] width 220 height 56
click at [1200, 300] on input "Квартира / офис" at bounding box center [1209, 311] width 129 height 31
type input "4"
click at [1311, 312] on input "Подъезд" at bounding box center [1340, 311] width 129 height 31
type input "1"
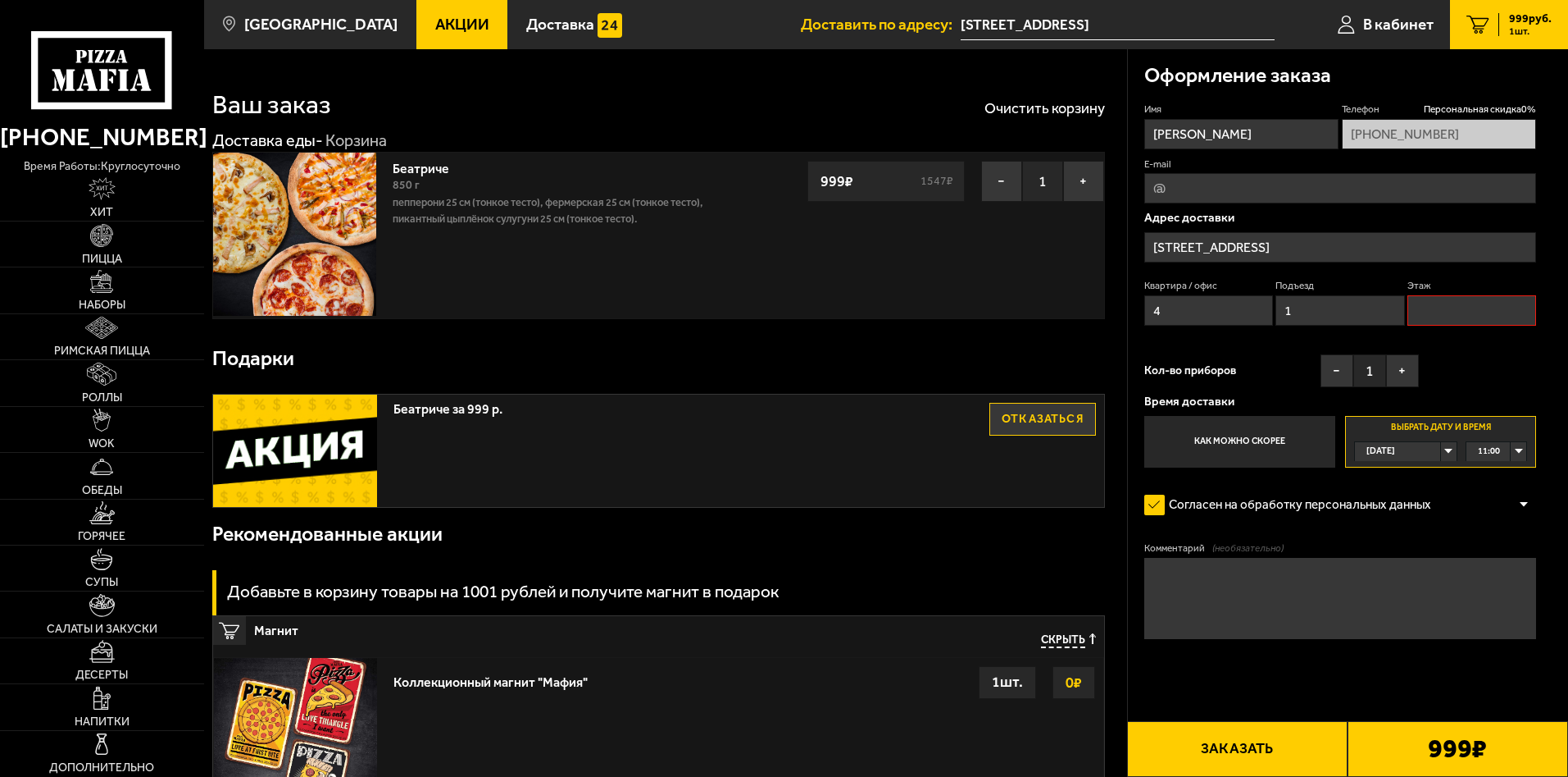
click at [1456, 310] on input "Этаж" at bounding box center [1472, 311] width 129 height 31
type input "3"
click at [1227, 748] on button "Заказать" at bounding box center [1237, 749] width 220 height 56
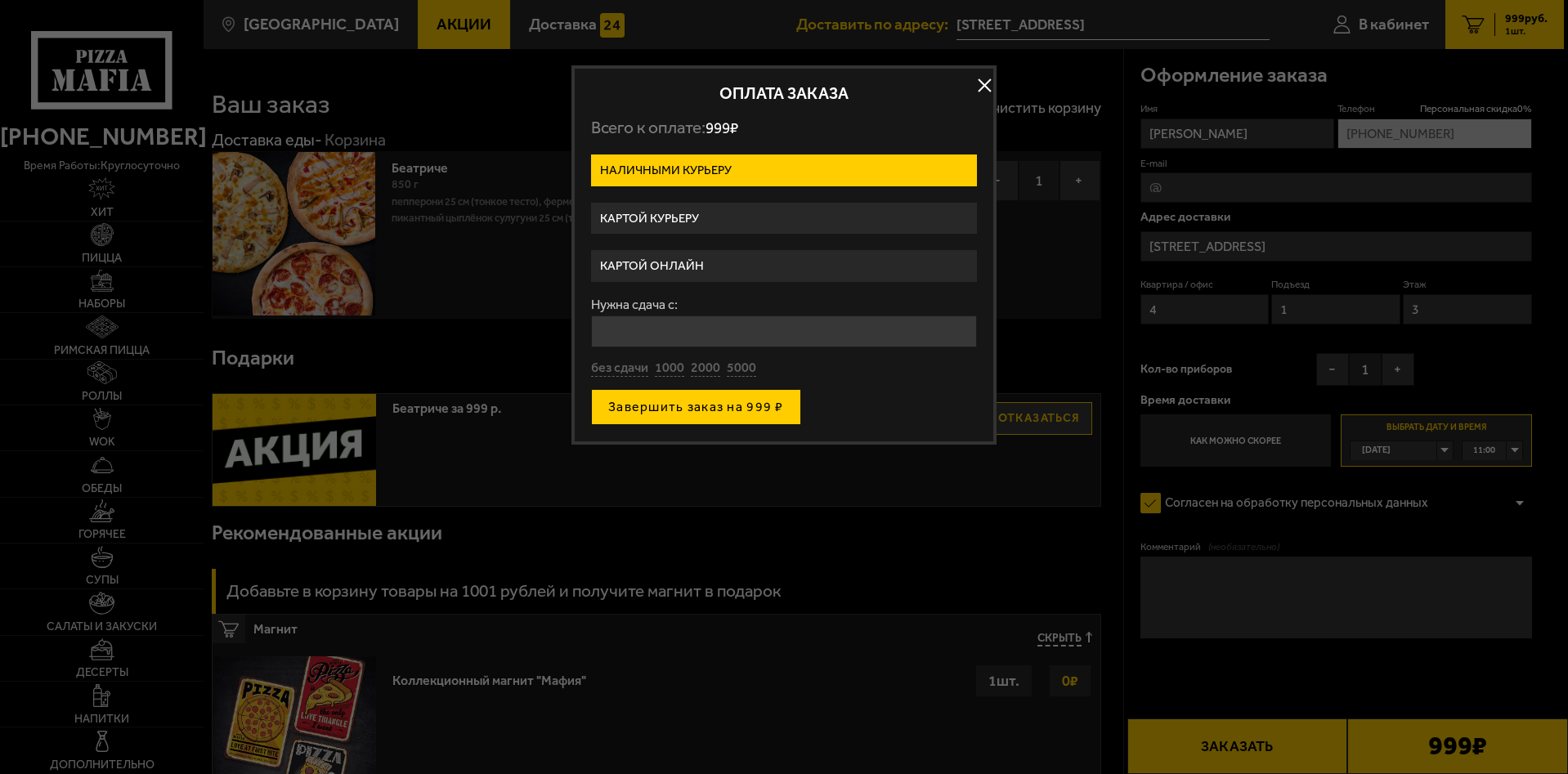
click at [661, 402] on button "Завершить заказ на 999 ₽" at bounding box center [696, 407] width 210 height 36
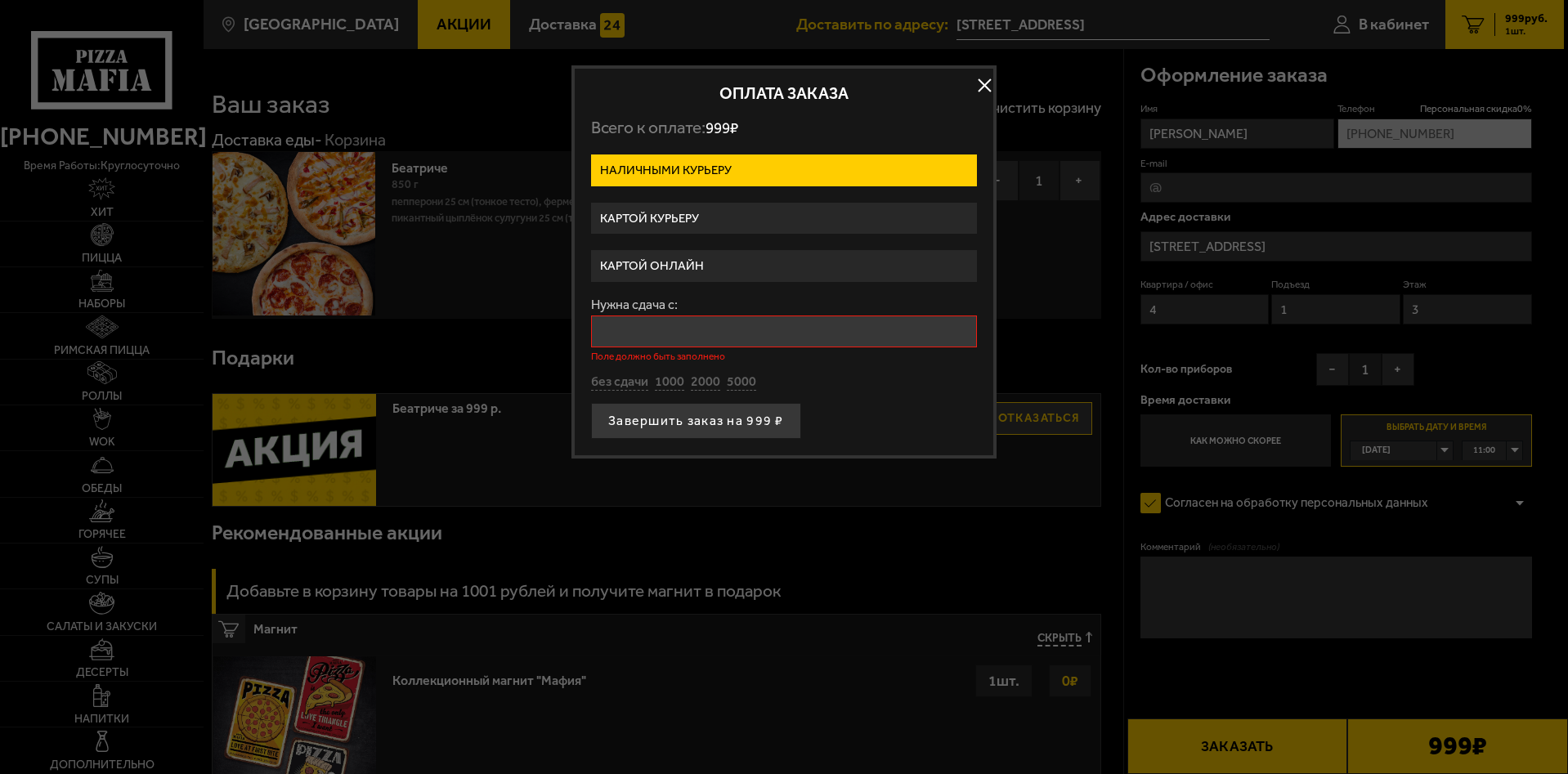
click at [641, 336] on input "Нужна сдача с:" at bounding box center [784, 330] width 386 height 32
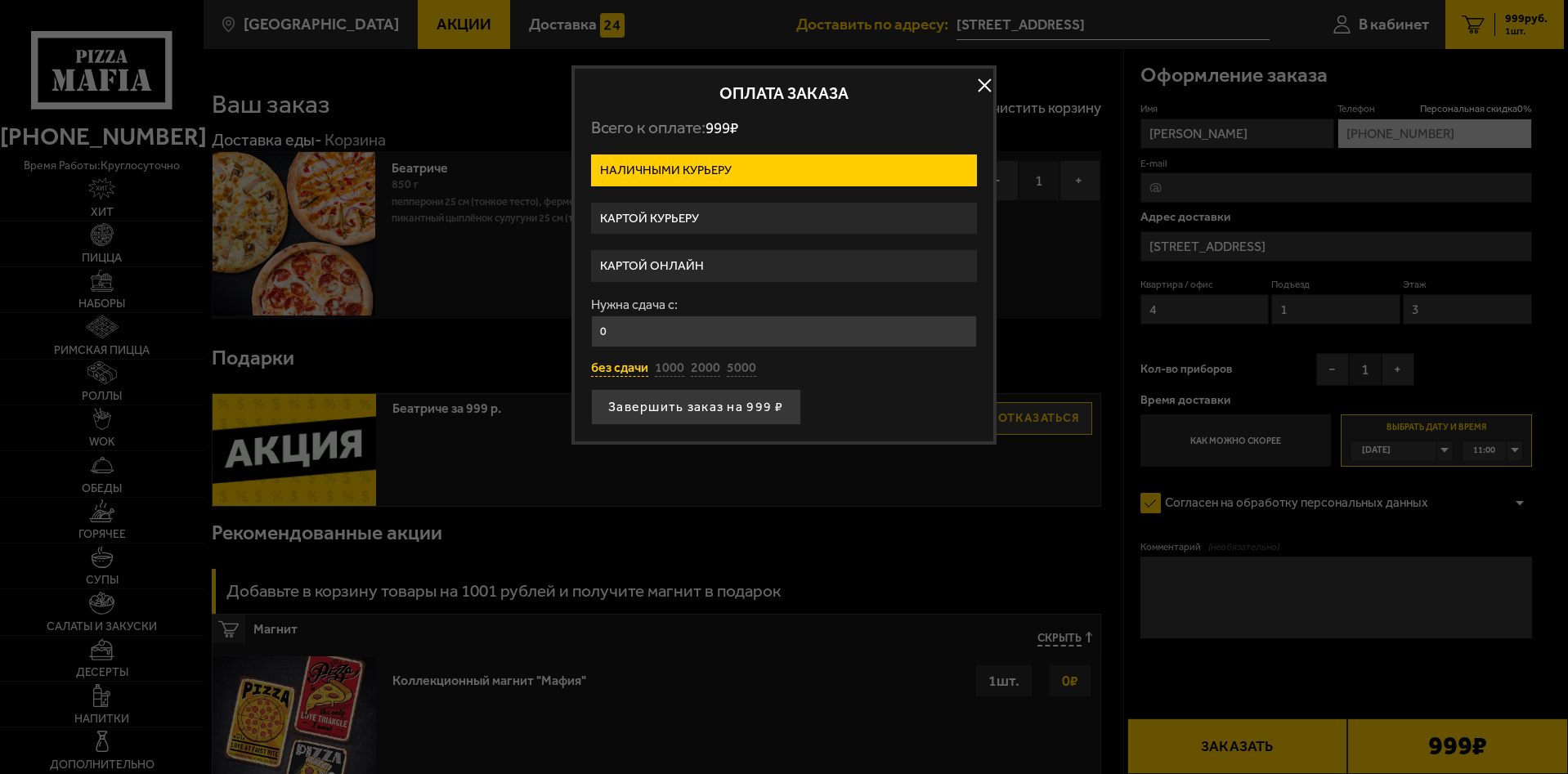
type input "0"
click at [634, 370] on button "без сдачи" at bounding box center [620, 368] width 58 height 18
click at [671, 405] on button "Завершить заказ на 999 ₽" at bounding box center [696, 407] width 210 height 36
